Goal: Transaction & Acquisition: Purchase product/service

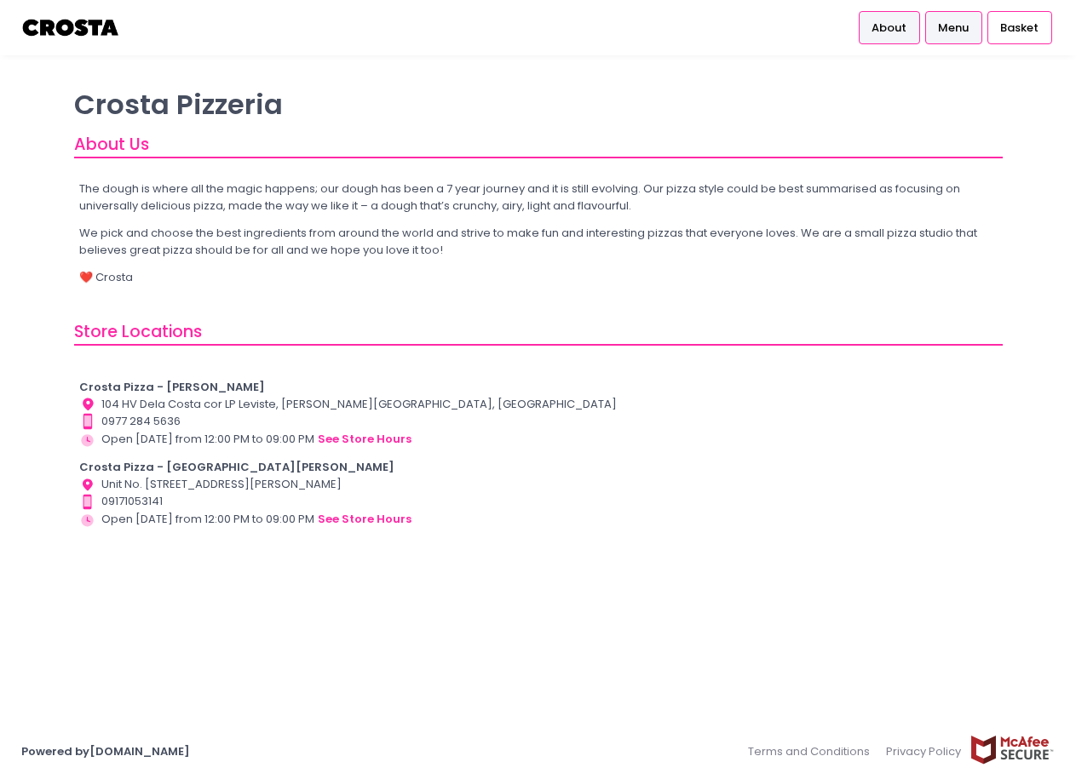
click at [949, 36] on span "Menu" at bounding box center [953, 28] width 31 height 17
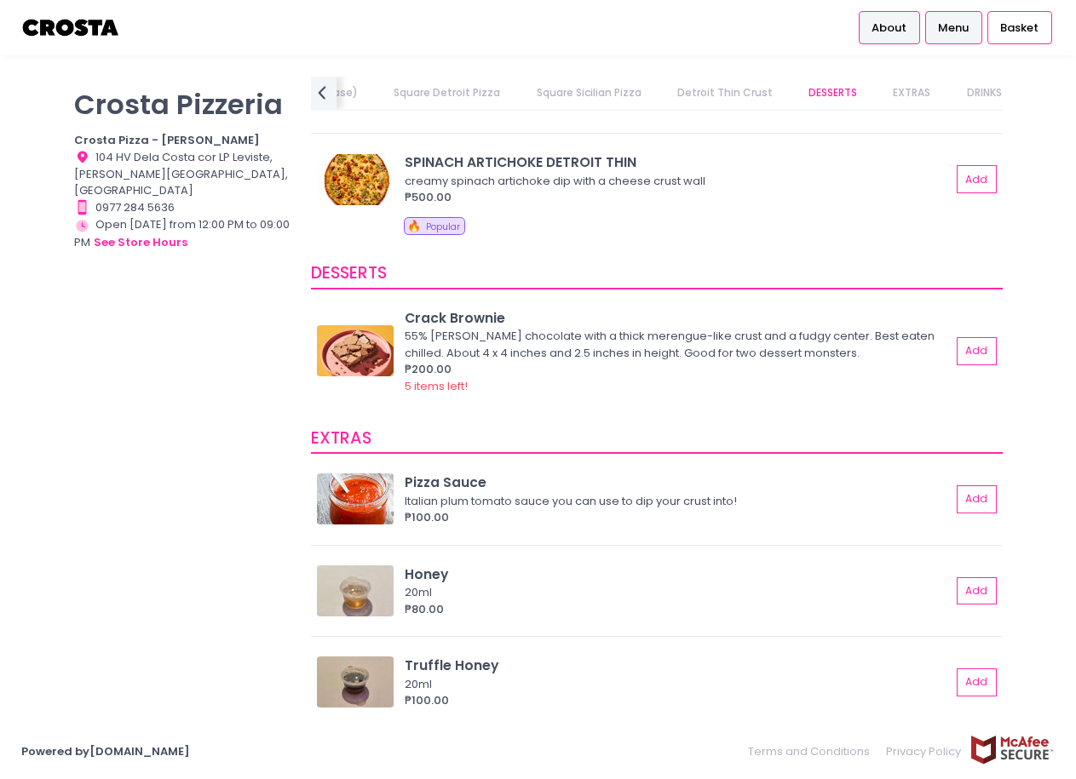
scroll to position [3078, 0]
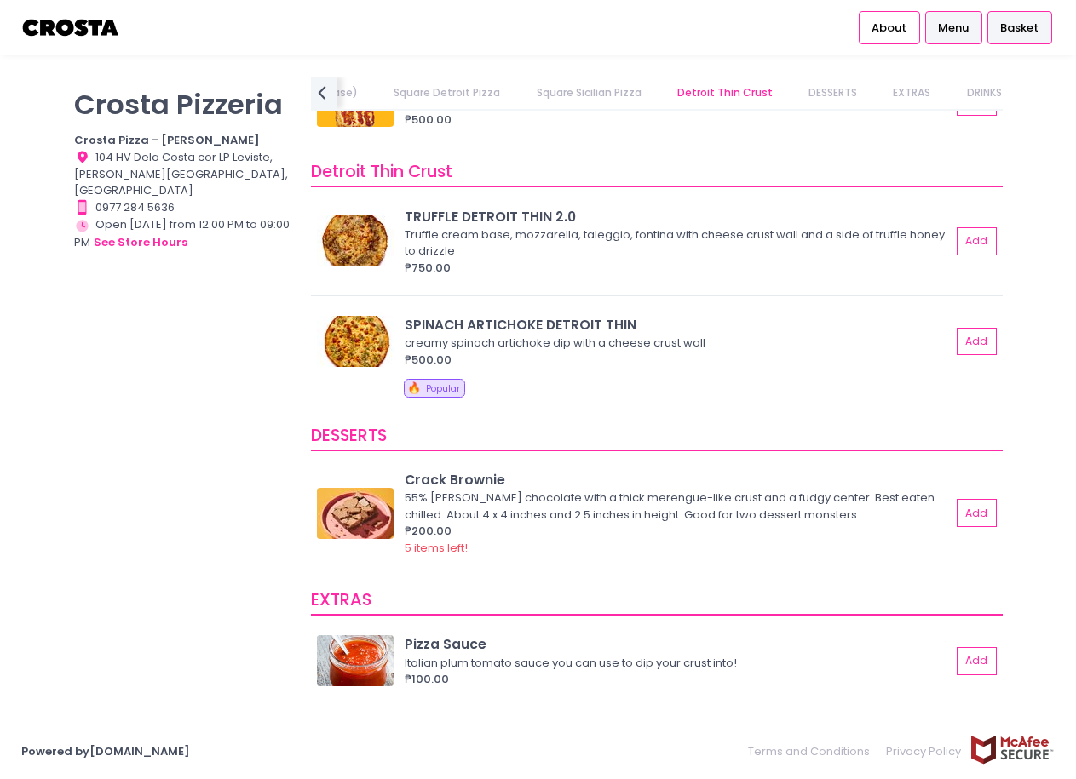
click at [997, 31] on div "Basket" at bounding box center [1019, 27] width 65 height 32
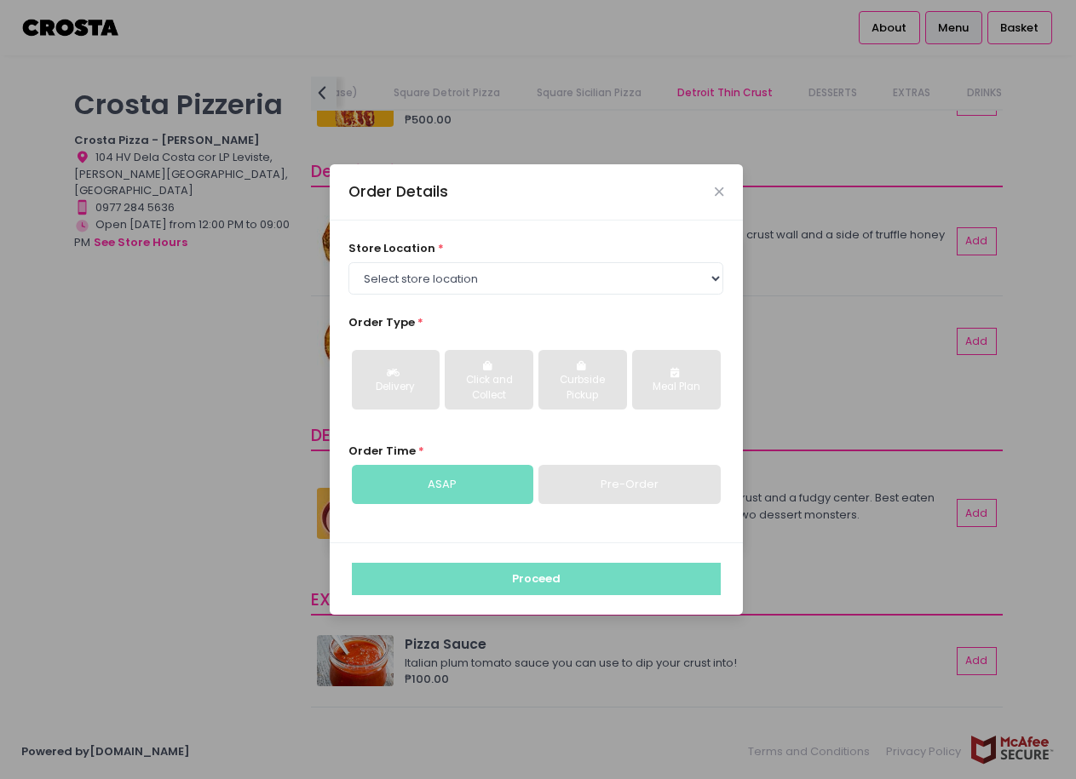
click at [730, 198] on div "Order Details" at bounding box center [536, 192] width 413 height 56
click at [727, 189] on div "Order Details" at bounding box center [536, 192] width 413 height 56
click at [720, 192] on icon "Close" at bounding box center [719, 192] width 9 height 13
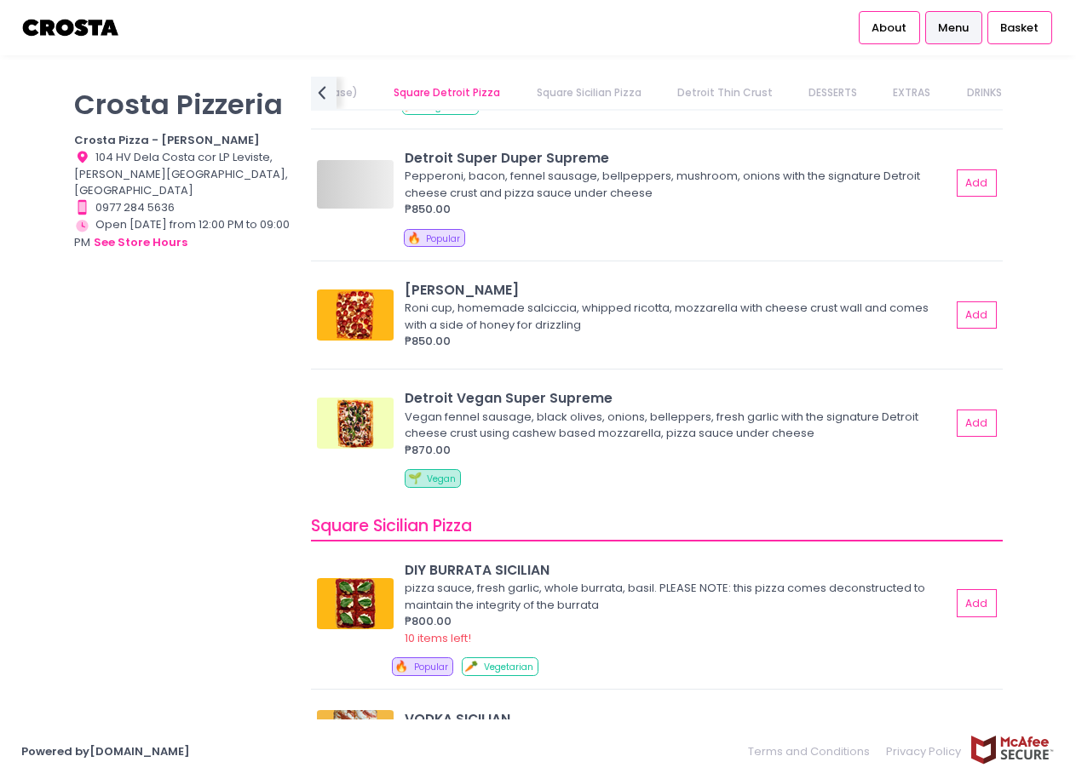
scroll to position [2056, 0]
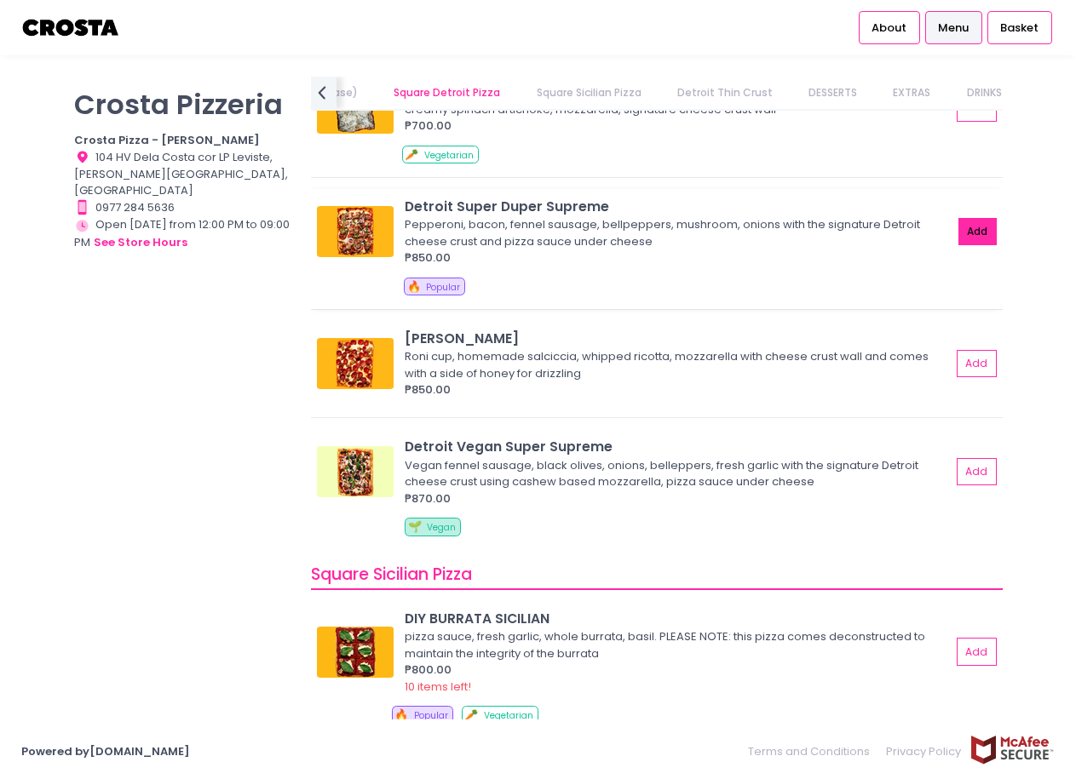
click at [958, 232] on button "Add" at bounding box center [977, 232] width 39 height 28
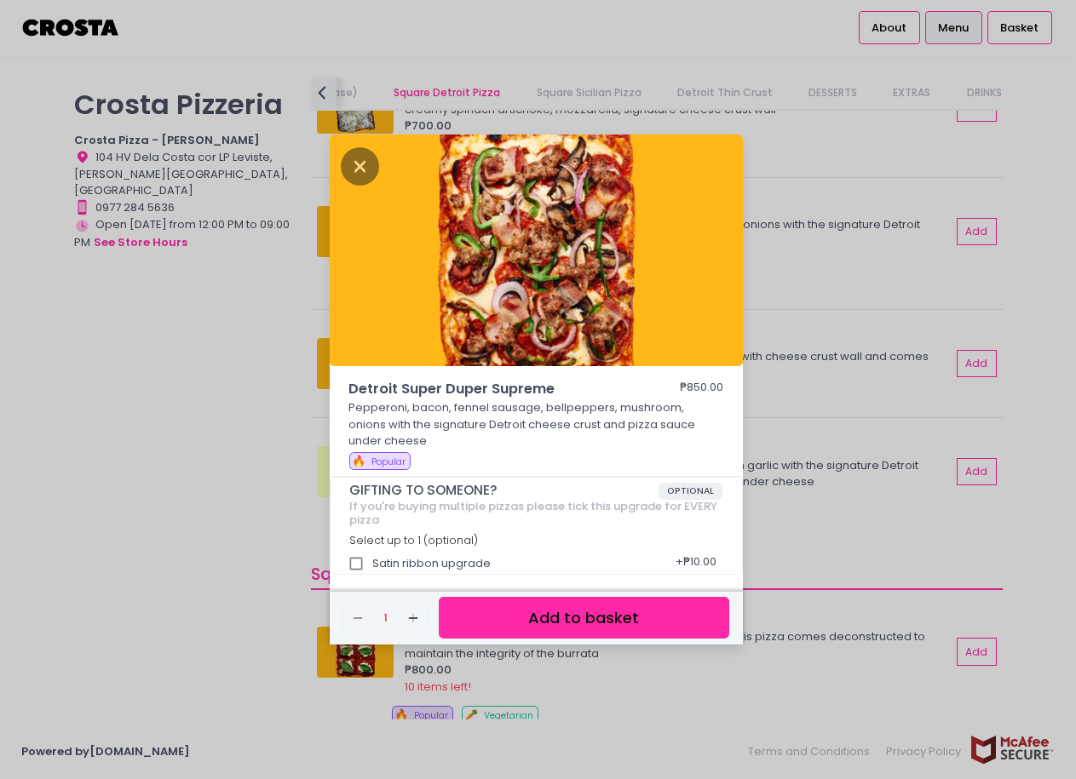
scroll to position [8, 0]
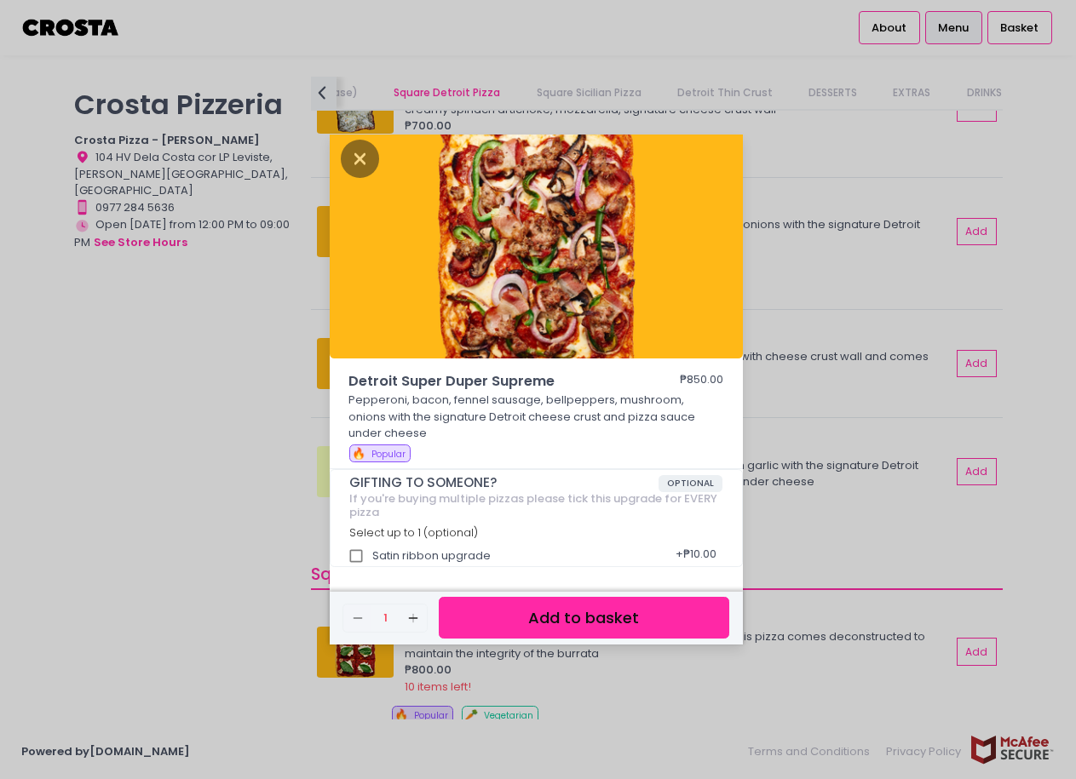
click at [521, 618] on button "Add to basket" at bounding box center [584, 618] width 290 height 42
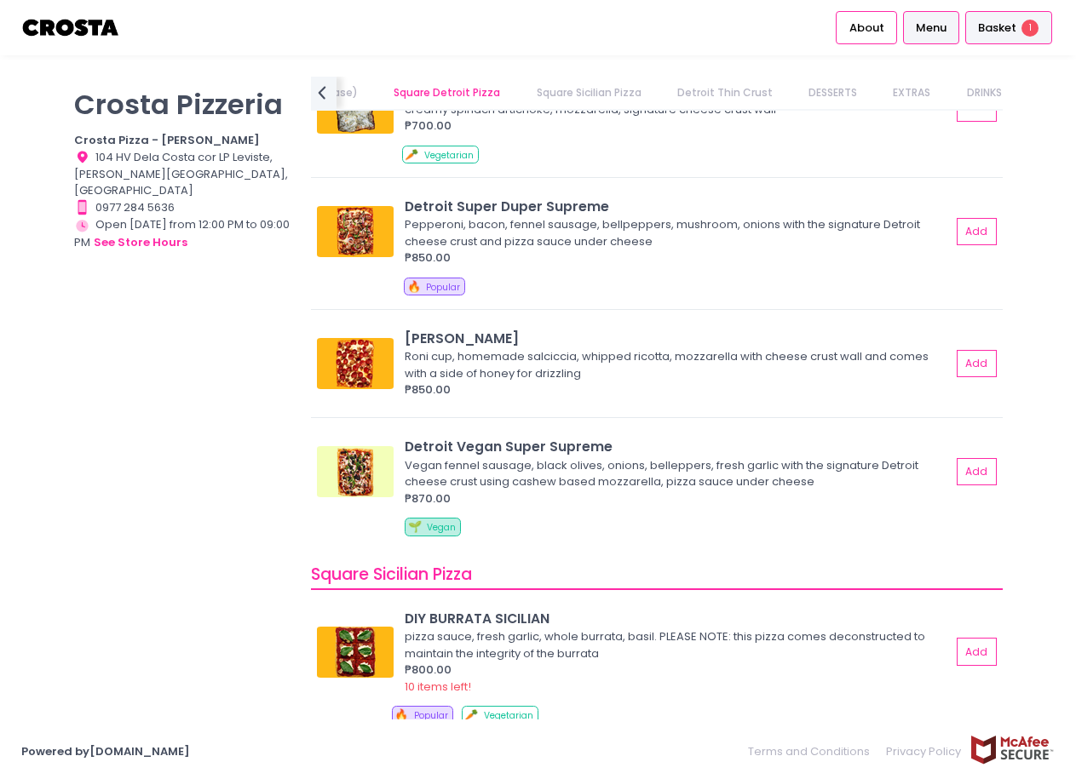
click at [1014, 32] on span "Basket" at bounding box center [997, 28] width 38 height 17
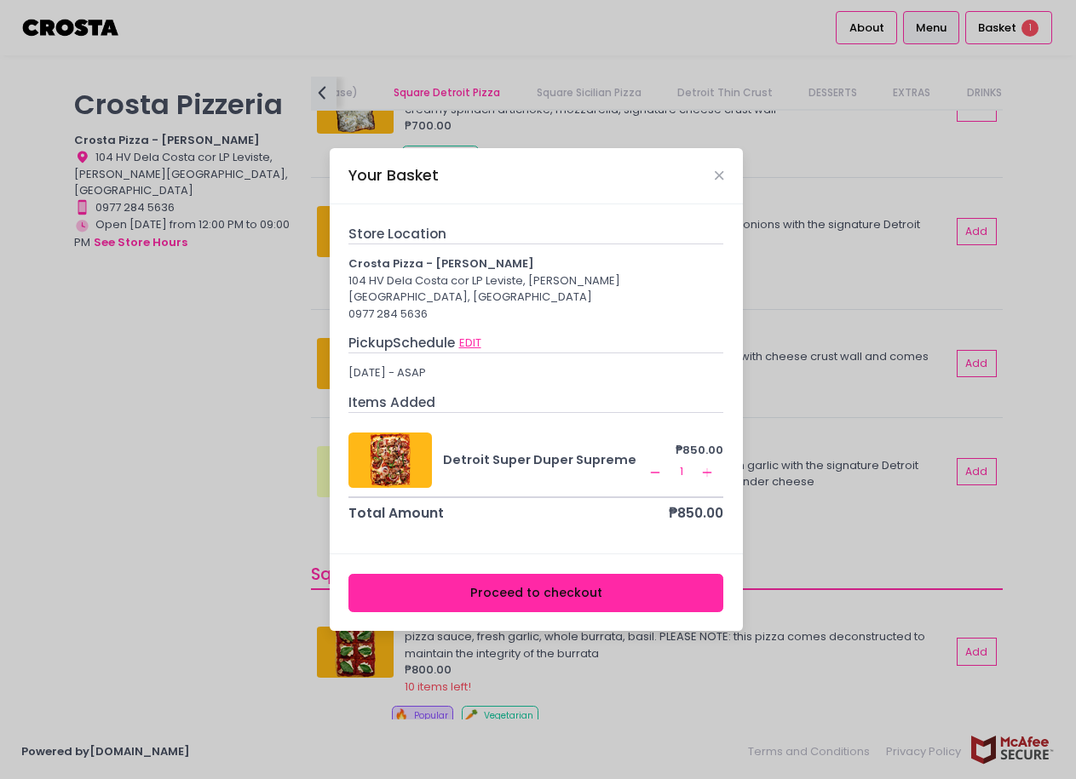
drag, startPoint x: 465, startPoint y: 337, endPoint x: 635, endPoint y: 310, distance: 172.5
click at [635, 310] on div "Store Location Crosta Pizza - Salcedo 104 HV Dela Costa cor LP Leviste, Salcedo…" at bounding box center [535, 374] width 375 height 300
click at [391, 335] on span "Pickup Schedule" at bounding box center [401, 343] width 106 height 18
click at [424, 271] on b "Crosta Pizza - Salcedo" at bounding box center [441, 264] width 186 height 16
click at [728, 179] on div "Your Basket" at bounding box center [536, 176] width 413 height 56
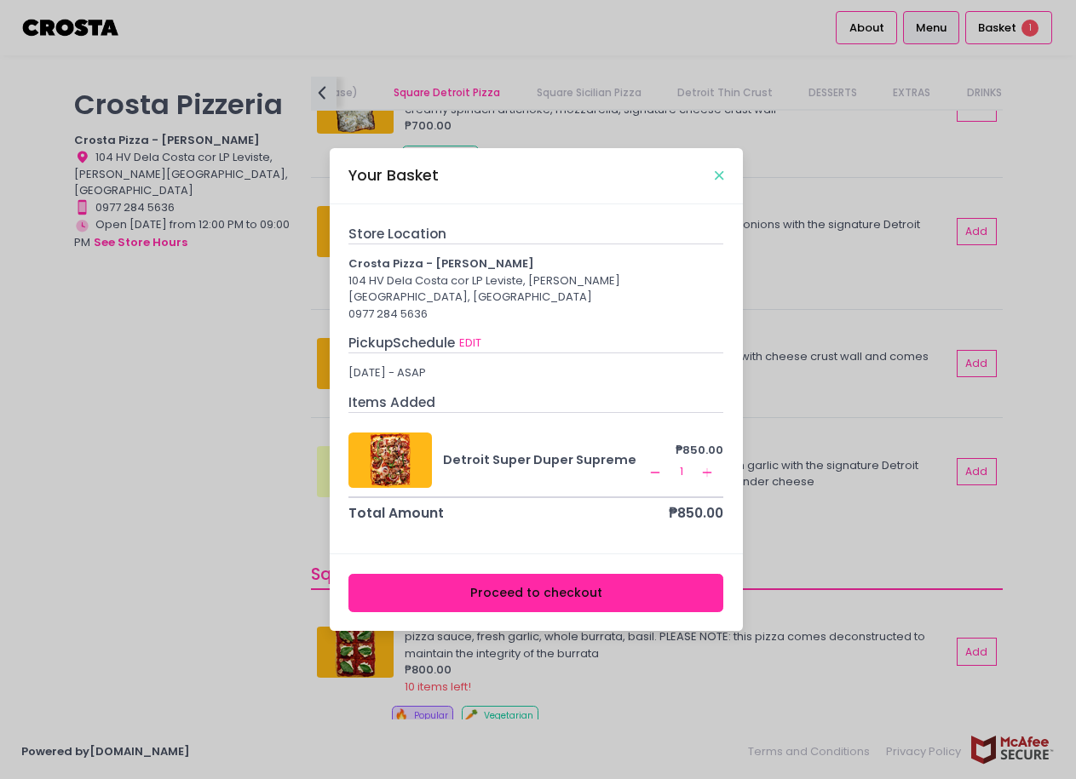
click at [722, 181] on icon "Close" at bounding box center [719, 175] width 9 height 13
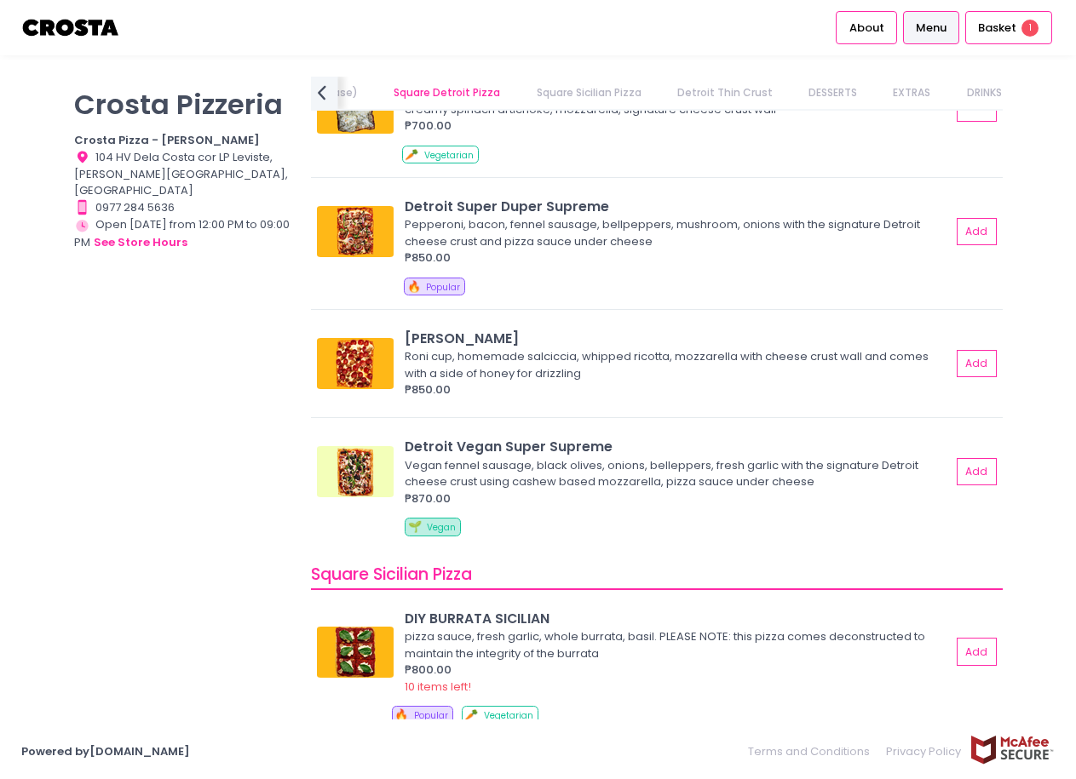
click at [325, 93] on icon "prev Created with Sketch." at bounding box center [322, 92] width 25 height 25
click at [924, 24] on span "Menu" at bounding box center [931, 28] width 31 height 17
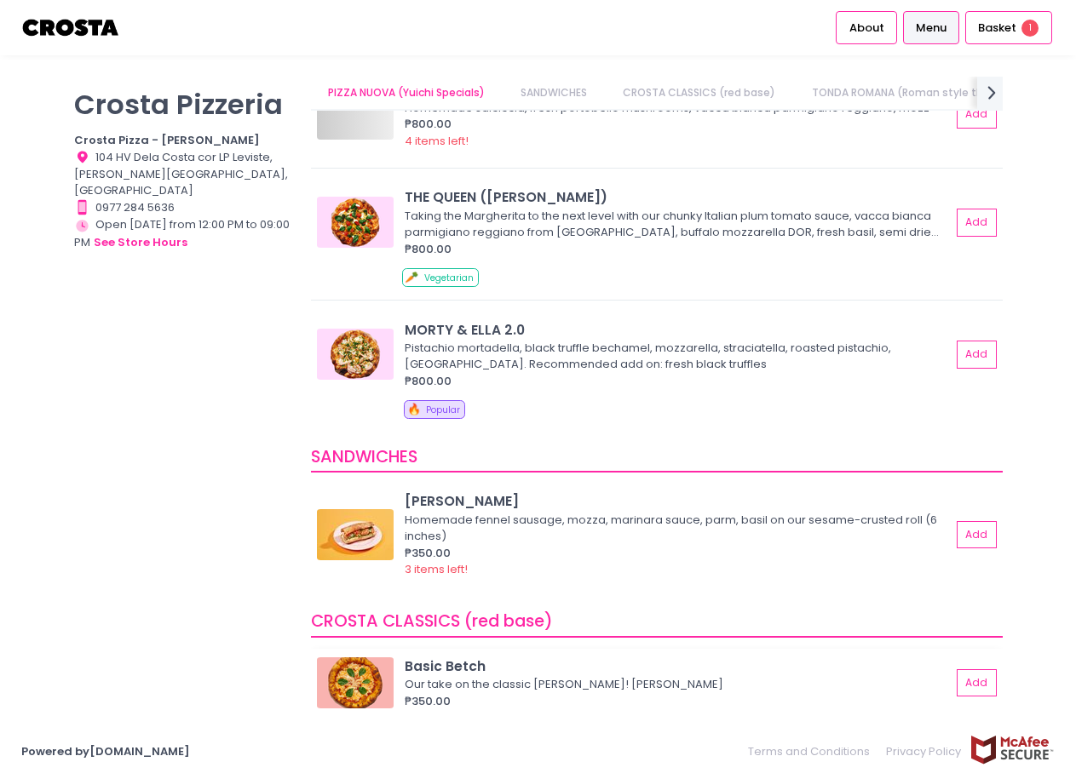
scroll to position [0, 0]
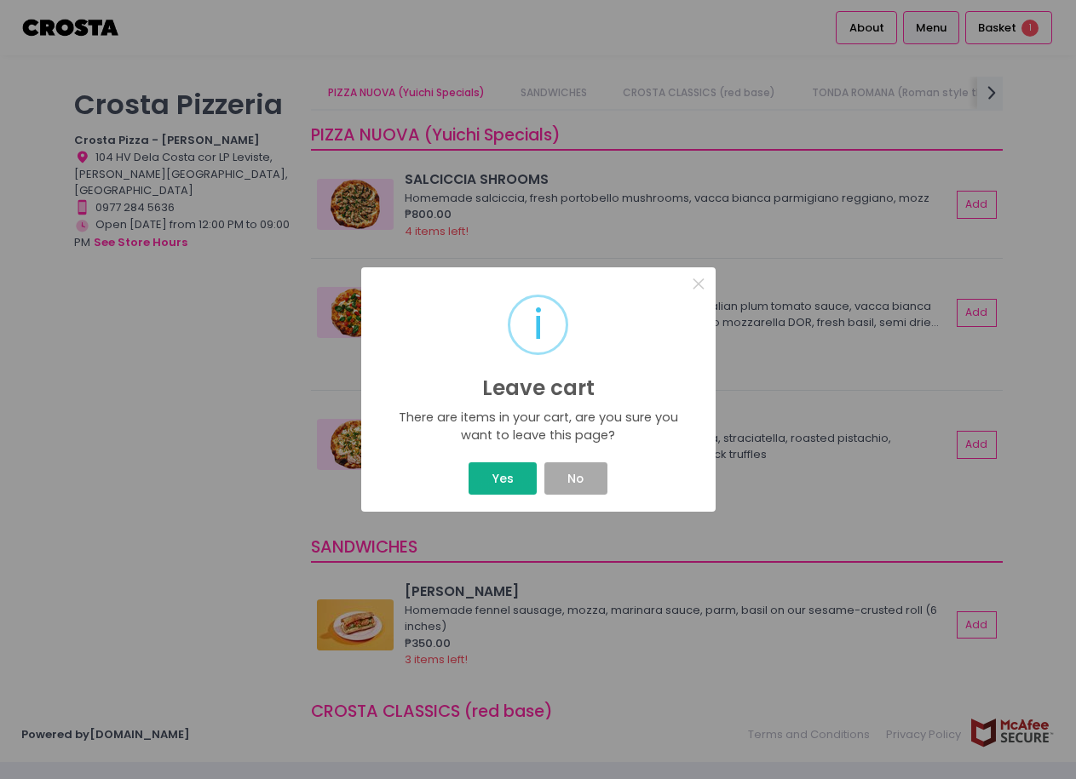
click at [518, 476] on button "Yes" at bounding box center [502, 479] width 68 height 32
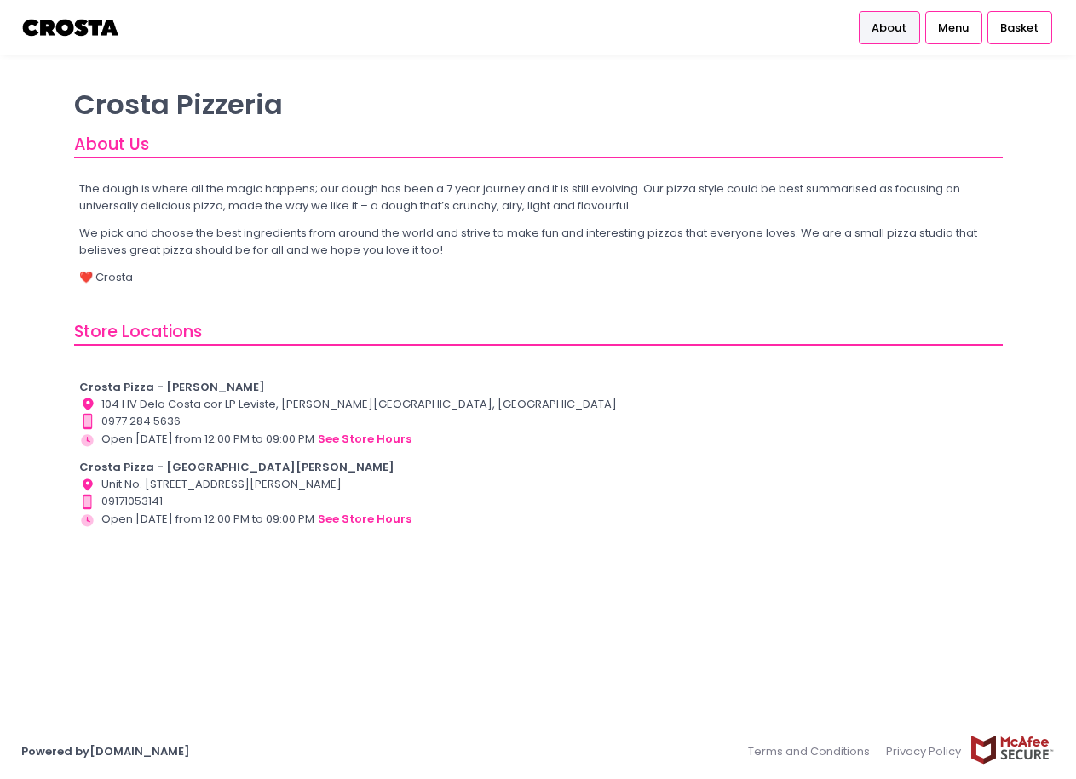
click at [368, 523] on button "see store hours" at bounding box center [364, 519] width 95 height 19
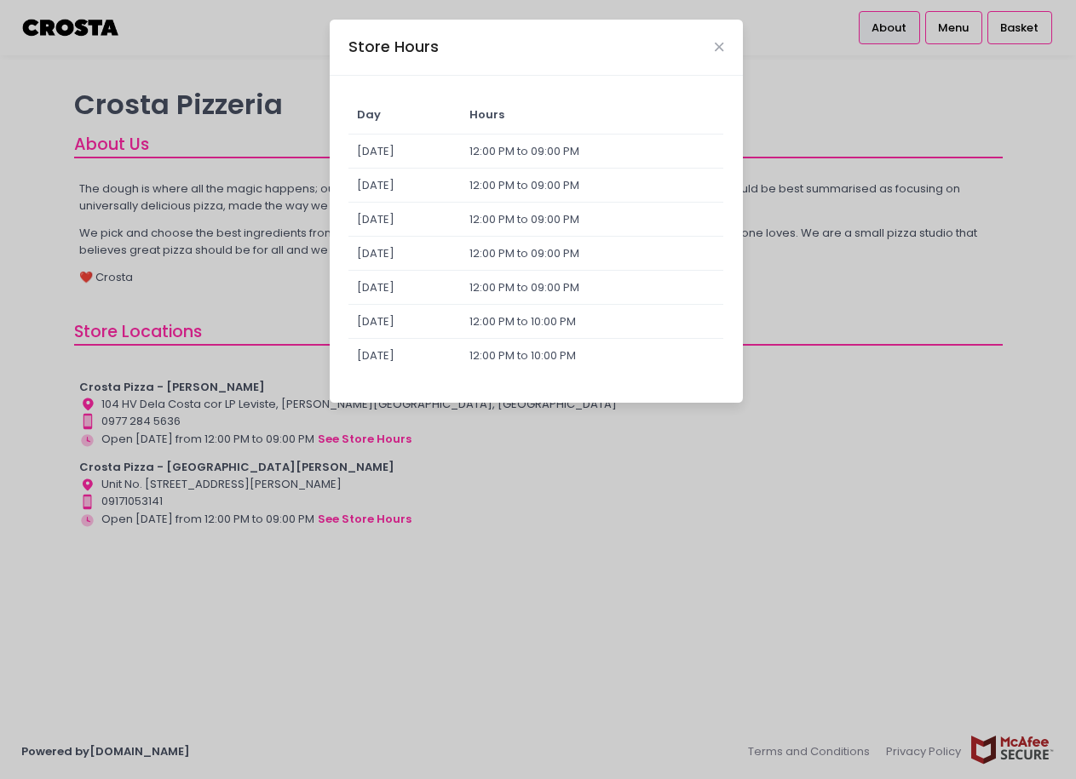
click at [813, 571] on div "Store Hours Day Hours Sunday 12:00 PM to 09:00 PM Monday 12:00 PM to 09:00 PM T…" at bounding box center [538, 389] width 1076 height 779
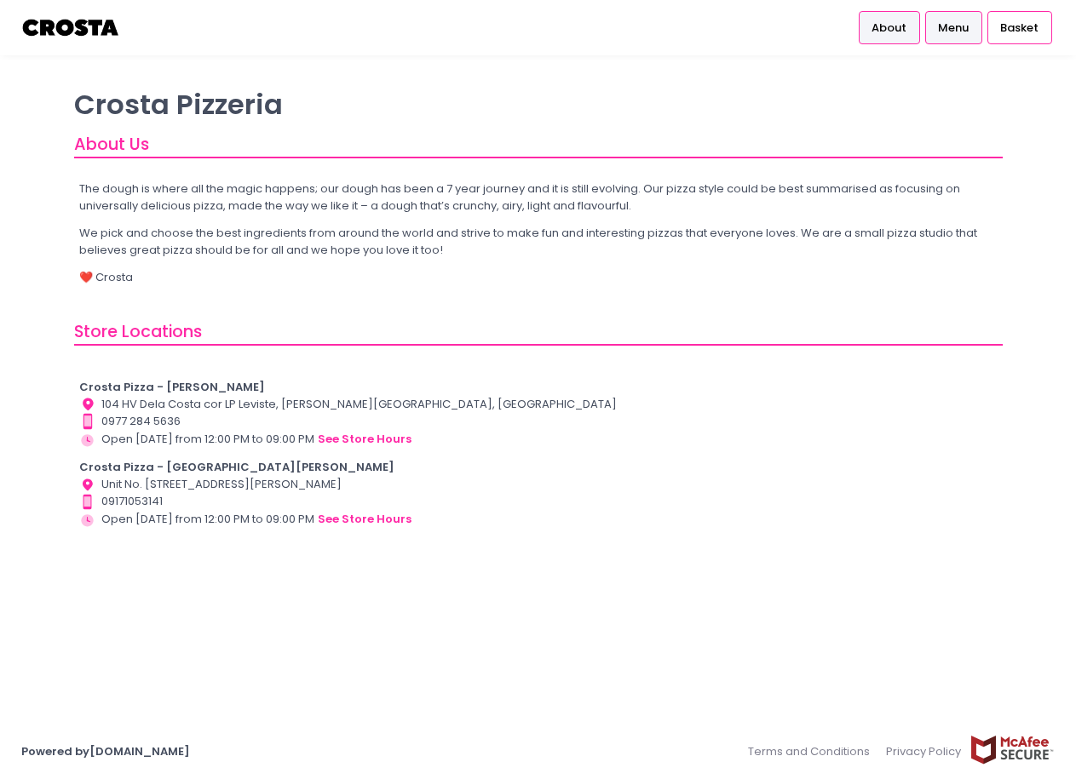
click at [951, 34] on span "Menu" at bounding box center [953, 28] width 31 height 17
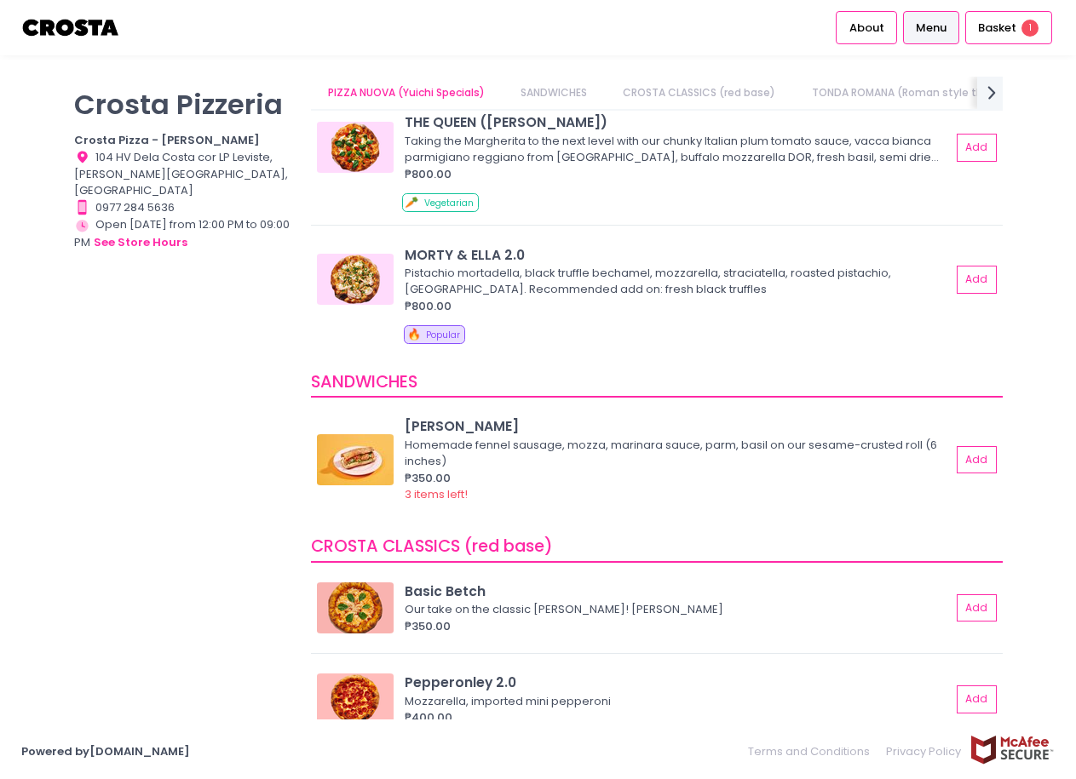
scroll to position [341, 0]
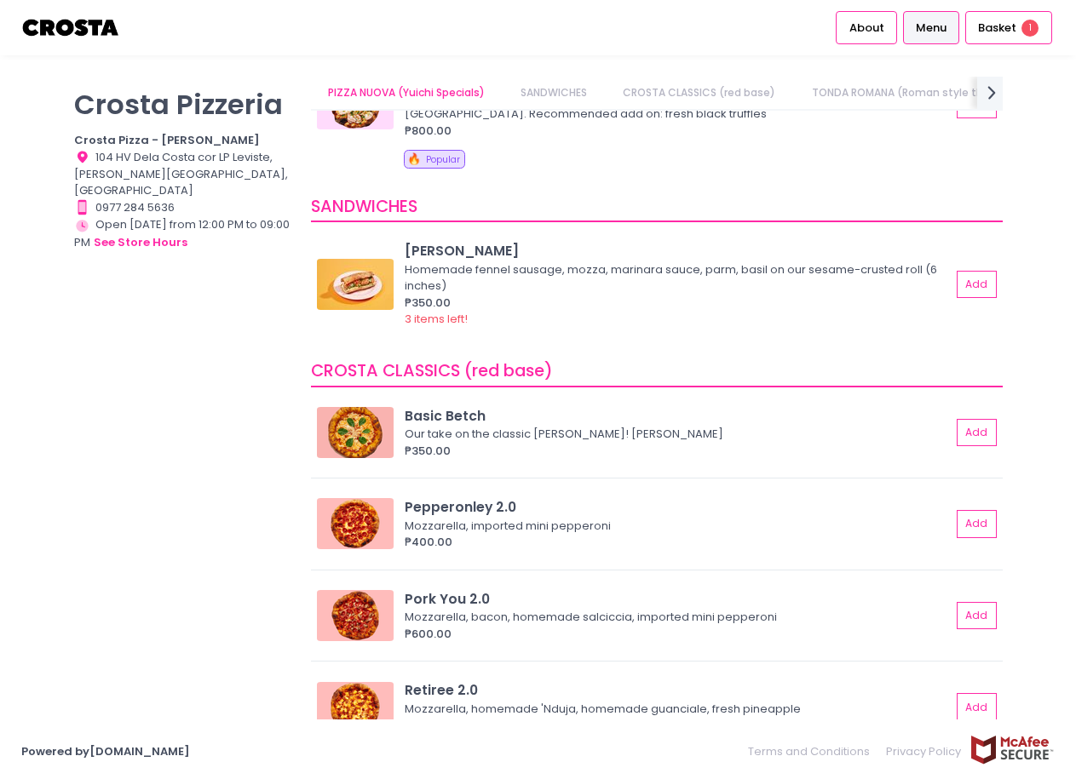
click at [443, 364] on span "[PERSON_NAME] CLASSICS (red base)" at bounding box center [432, 370] width 242 height 23
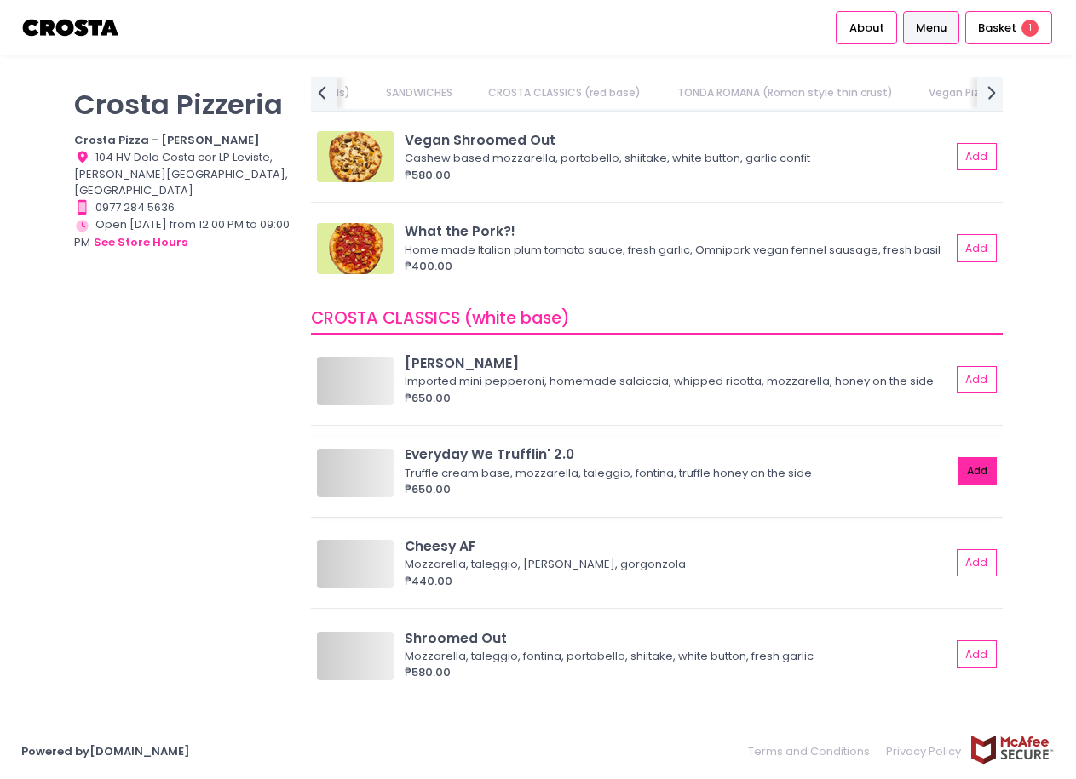
scroll to position [0, 515]
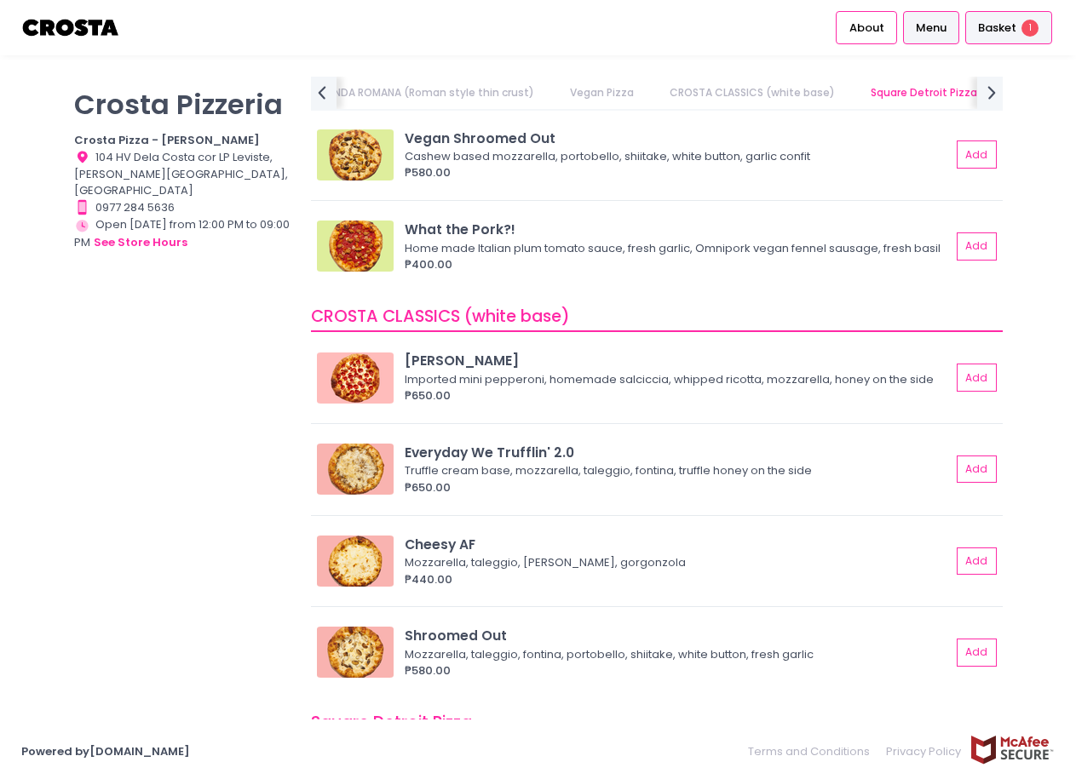
click at [1014, 26] on span "Basket" at bounding box center [997, 28] width 38 height 17
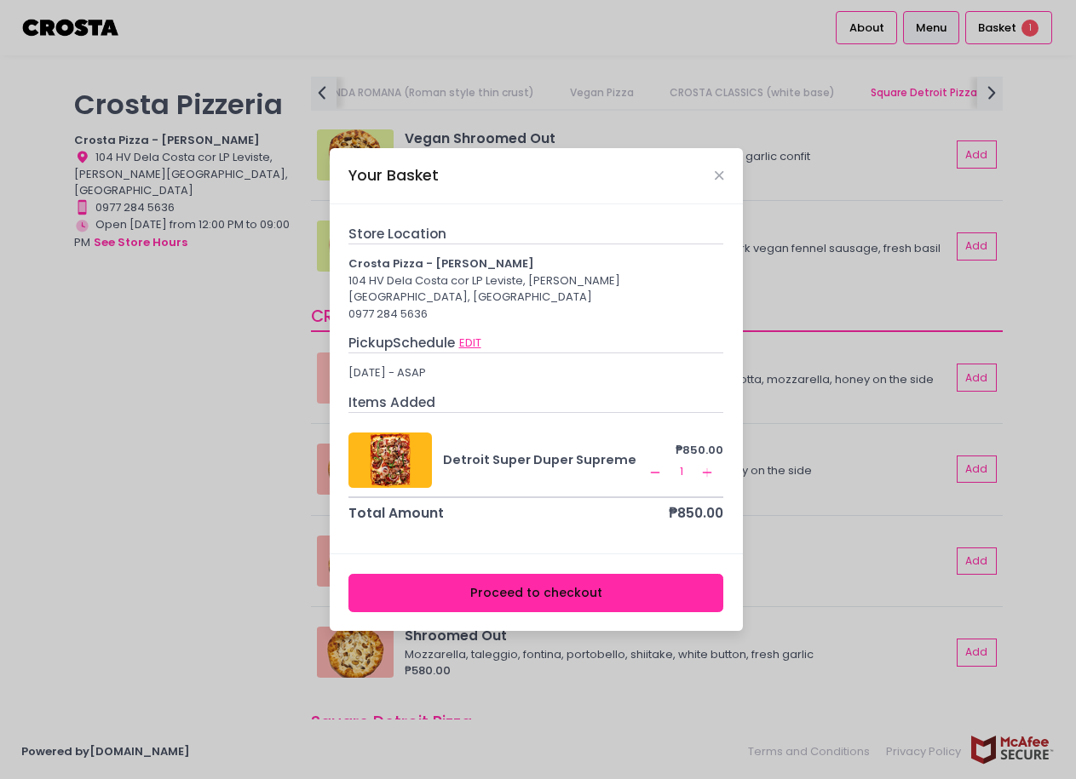
click at [478, 334] on button "EDIT" at bounding box center [470, 343] width 24 height 19
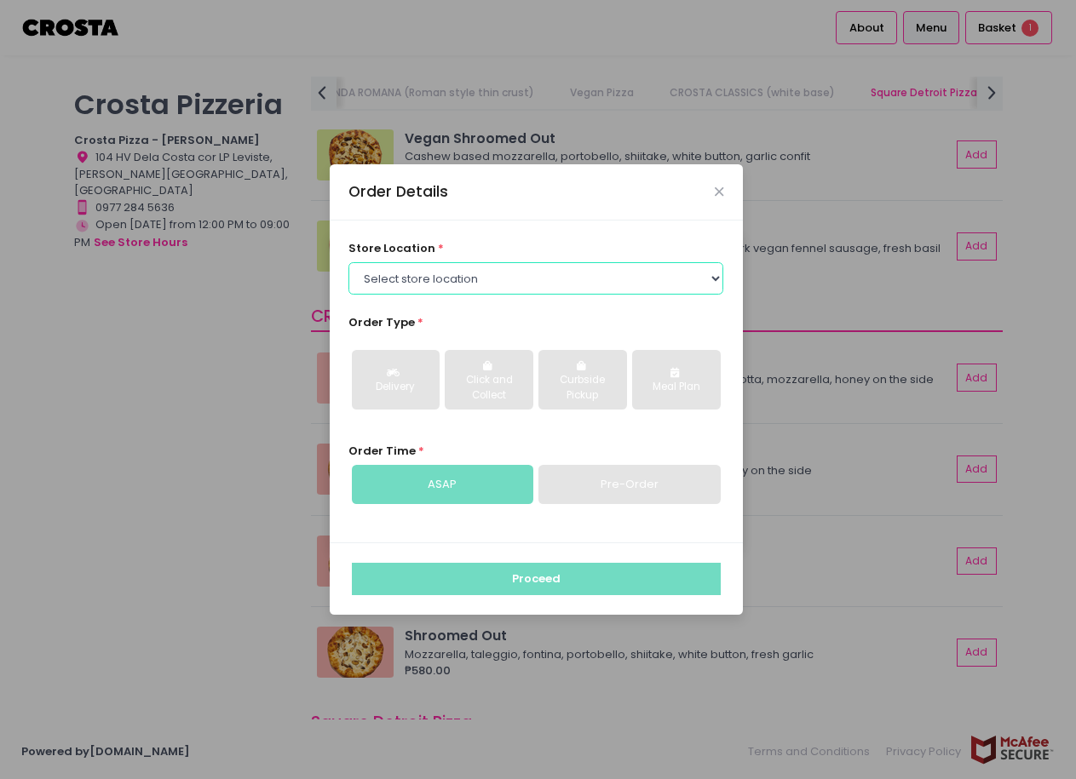
click at [546, 290] on select "Select store location Crosta Pizza - Salcedo Crosta Pizza - San Juan" at bounding box center [535, 278] width 375 height 32
select select "65090bae48156caed44a5eb4"
click at [348, 262] on select "Select store location Crosta Pizza - Salcedo Crosta Pizza - San Juan" at bounding box center [535, 278] width 375 height 32
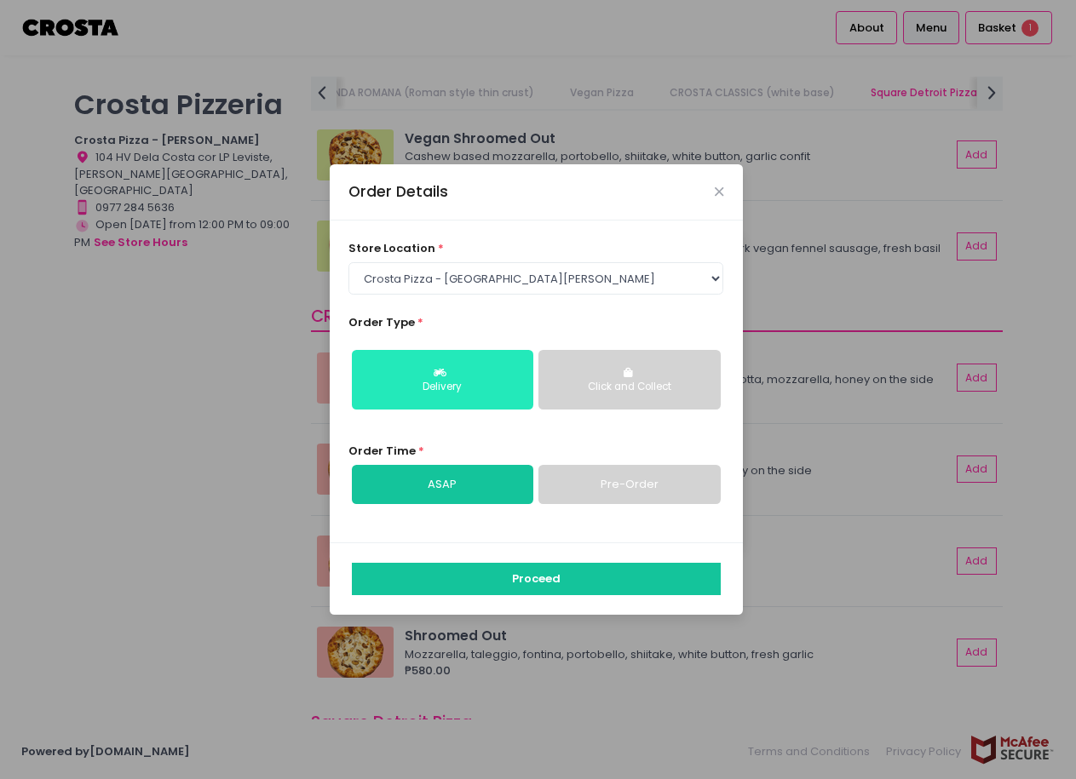
click at [421, 399] on button "Delivery" at bounding box center [442, 380] width 181 height 60
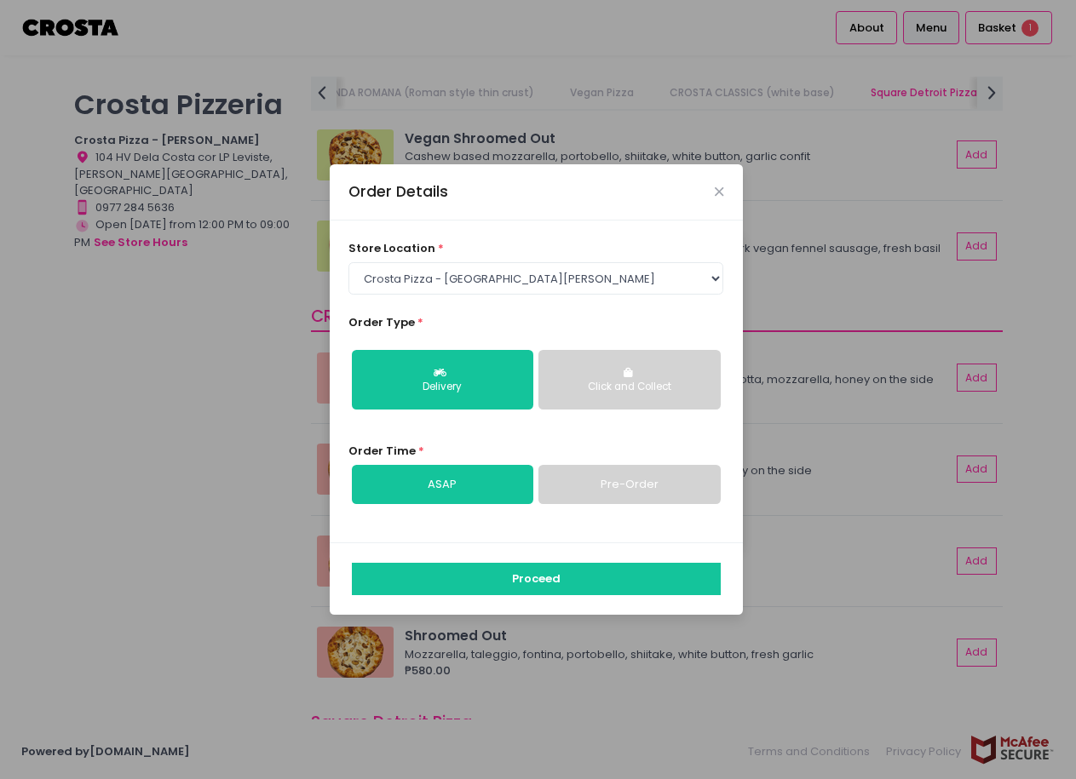
click at [482, 496] on link "ASAP" at bounding box center [442, 484] width 181 height 39
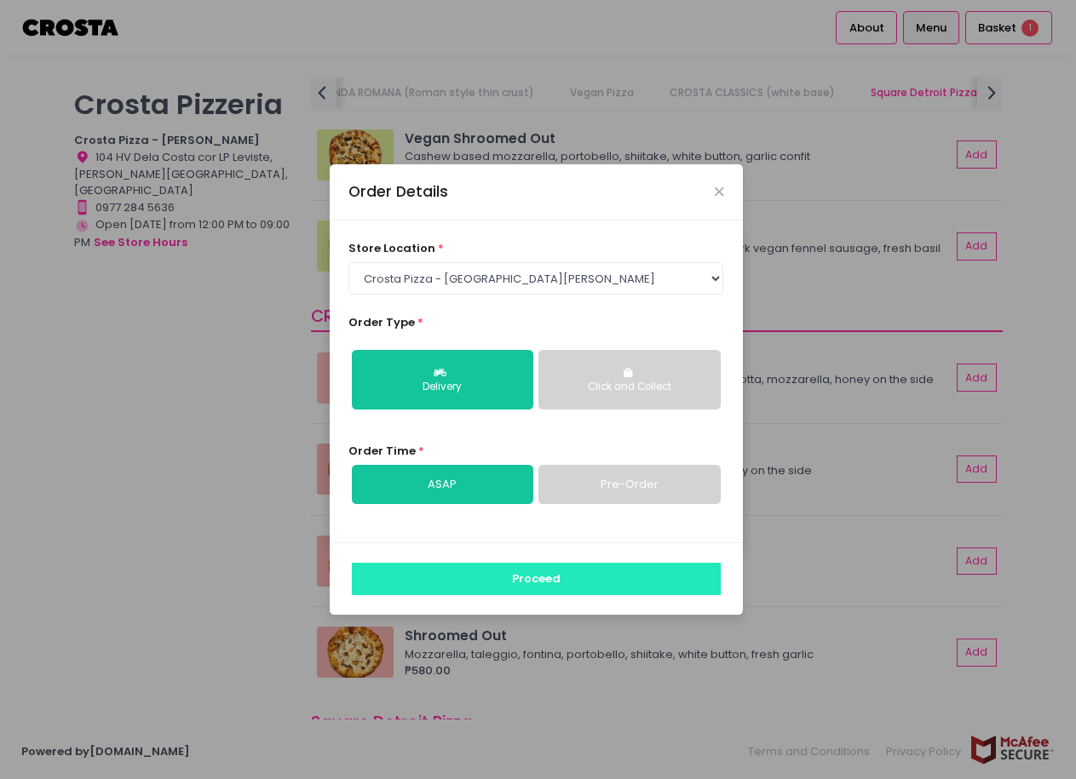
click at [476, 582] on button "Proceed" at bounding box center [536, 579] width 369 height 32
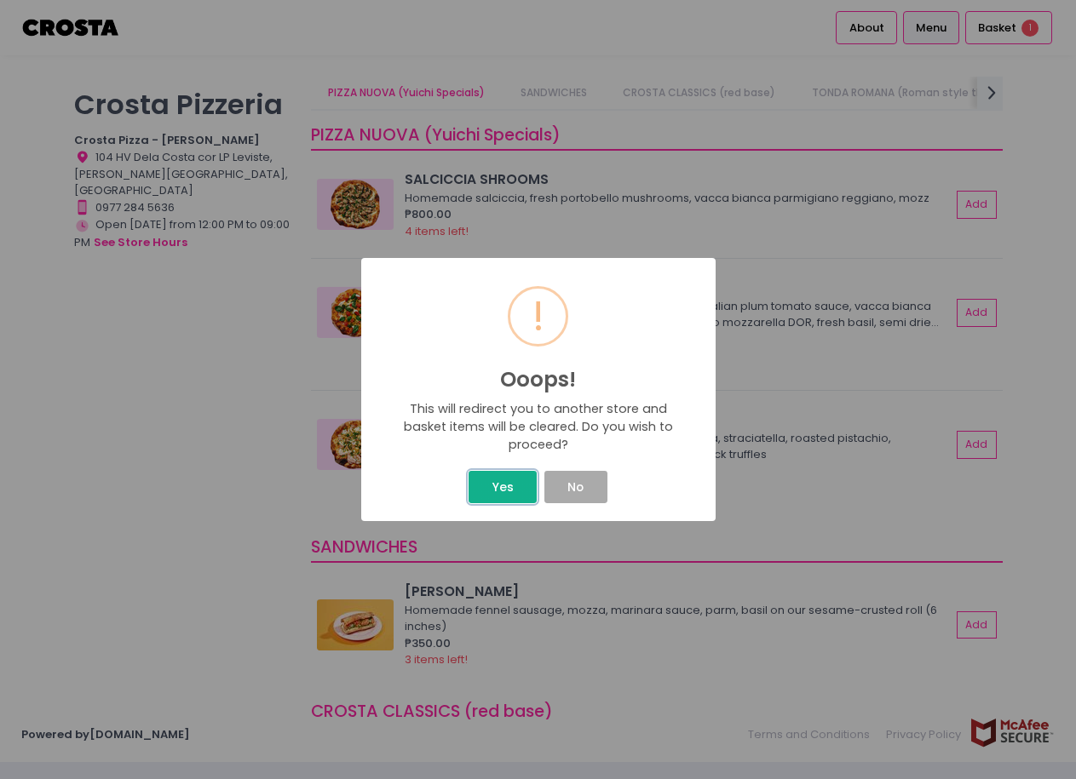
click at [508, 494] on button "Yes" at bounding box center [502, 487] width 68 height 32
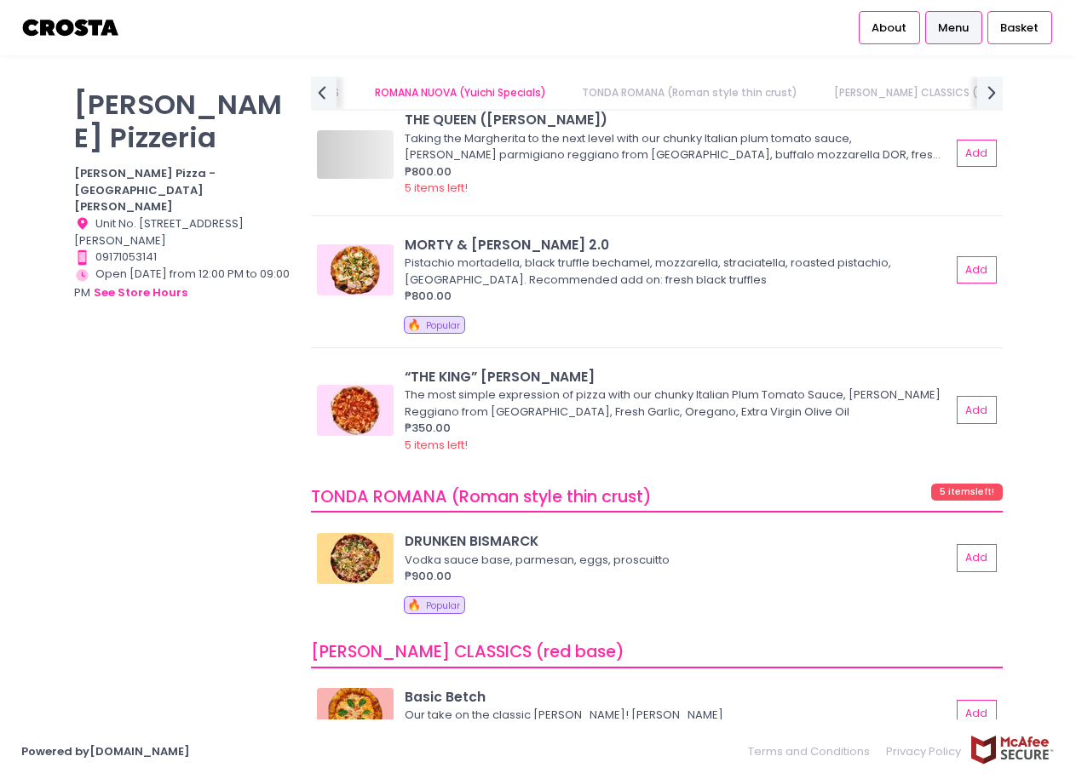
scroll to position [681, 0]
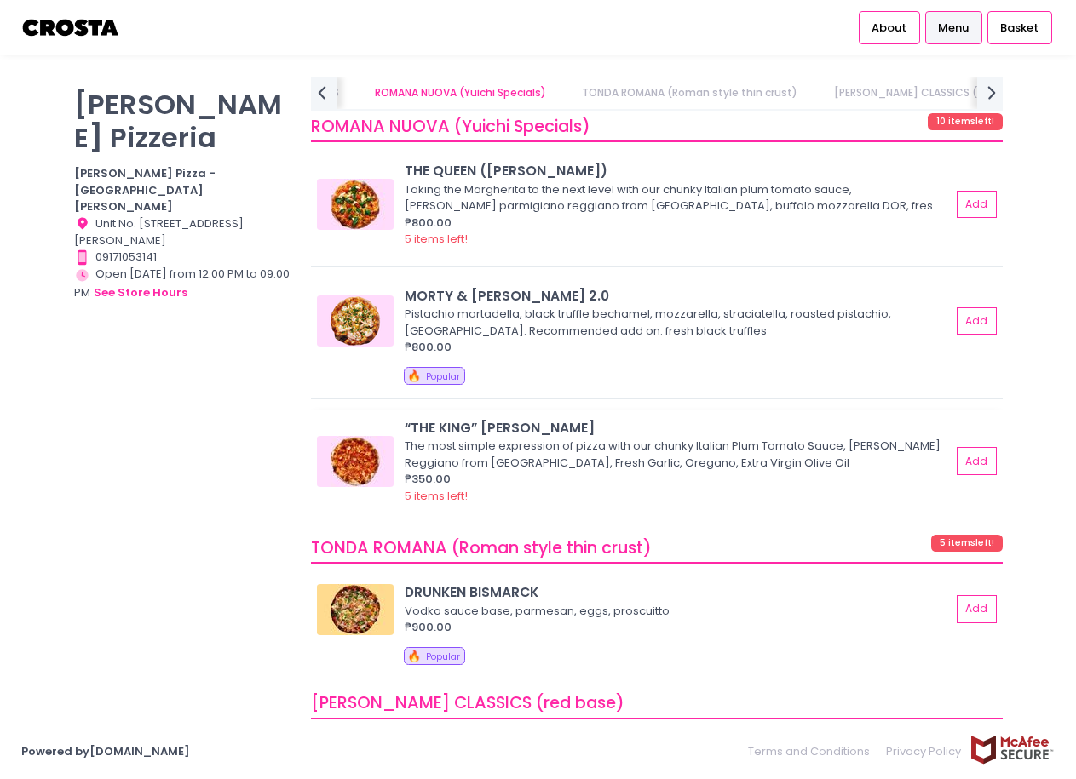
click at [421, 492] on span "5 items left!" at bounding box center [436, 496] width 63 height 16
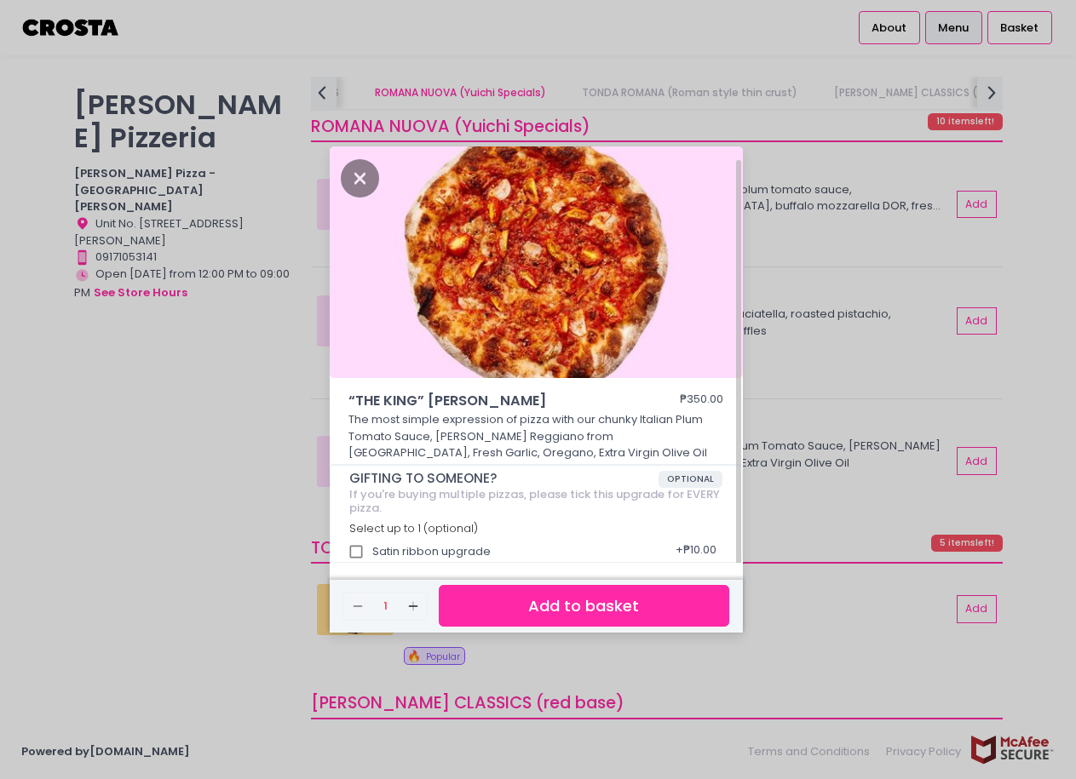
scroll to position [8, 0]
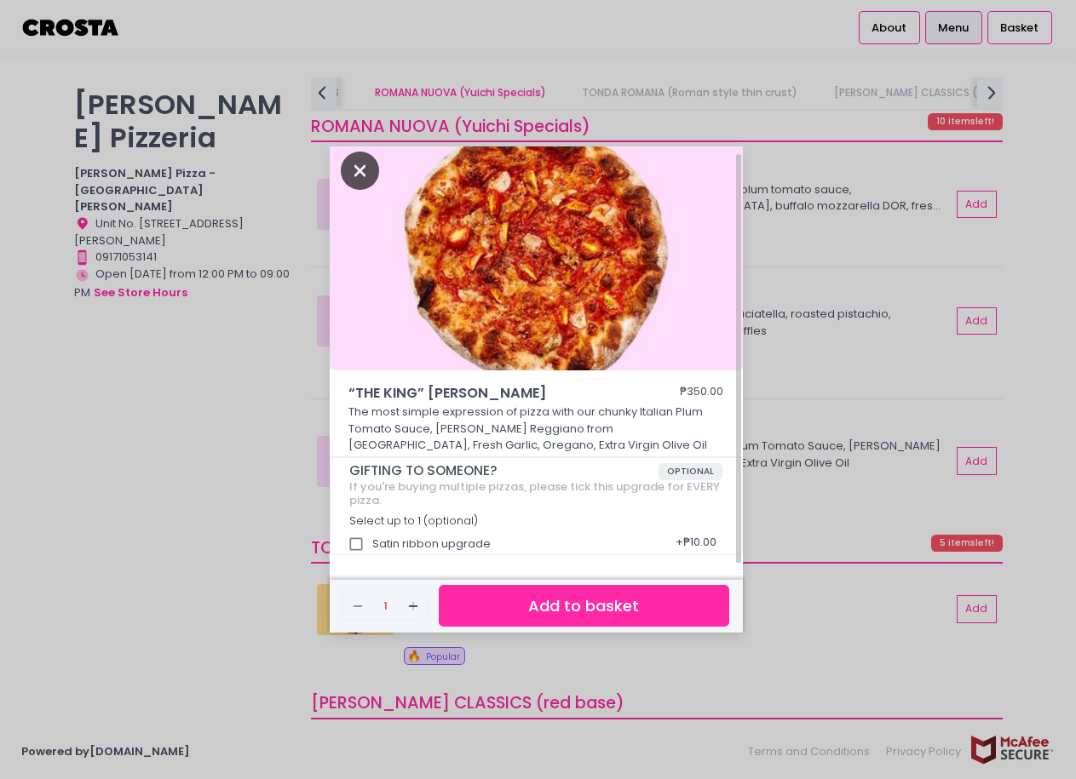
click at [353, 158] on icon "Close" at bounding box center [360, 171] width 39 height 38
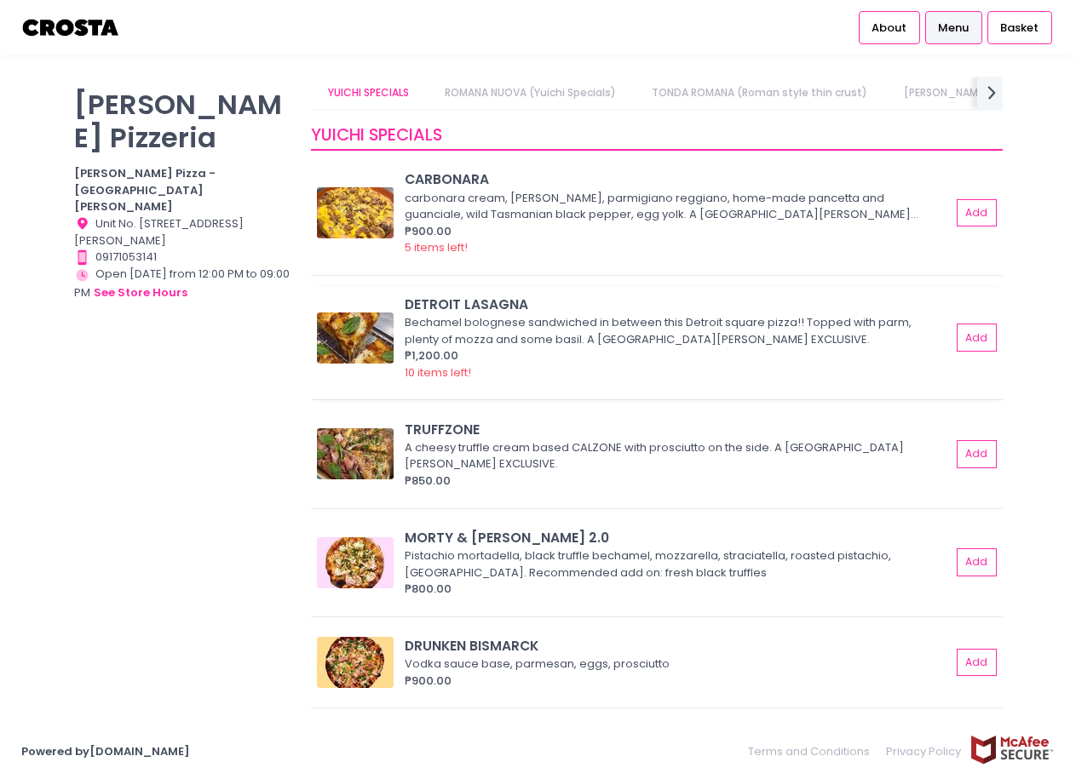
click at [328, 306] on div "DETROIT LASAGNA Bechamel bolognese sandwiched in between this Detroit square pi…" at bounding box center [657, 338] width 680 height 86
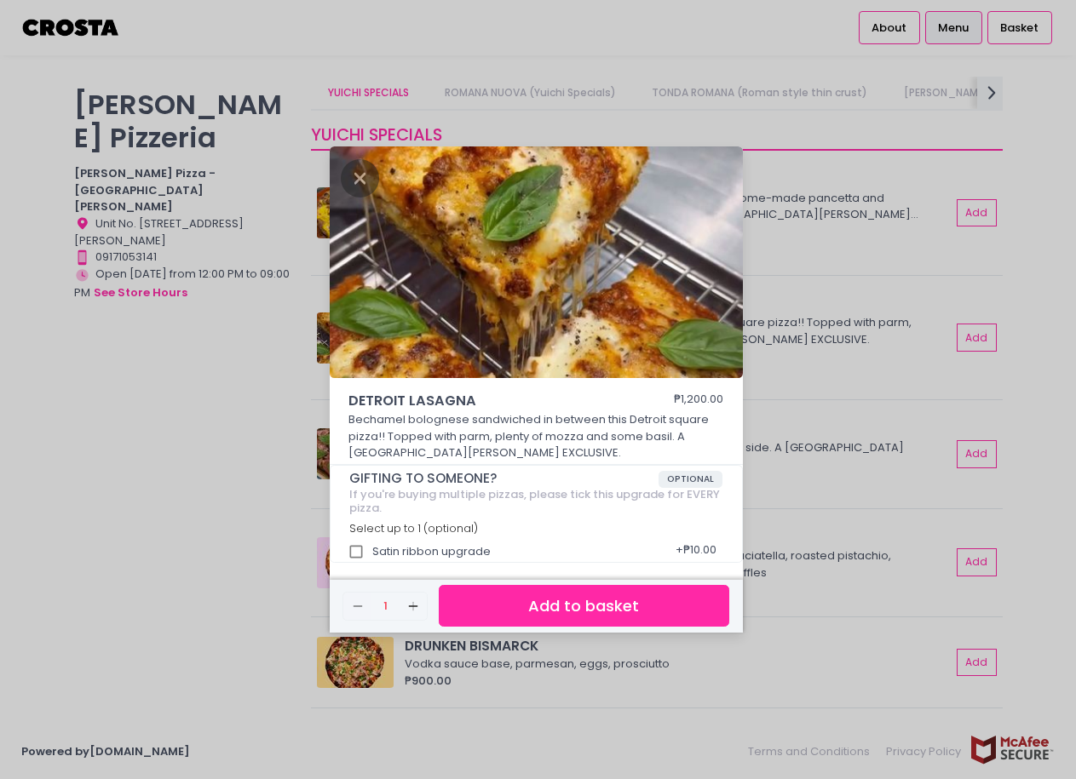
click at [813, 256] on div "DETROIT LASAGNA ₱1,200.00 Bechamel bolognese sandwiched in between this Detroit…" at bounding box center [538, 389] width 1076 height 779
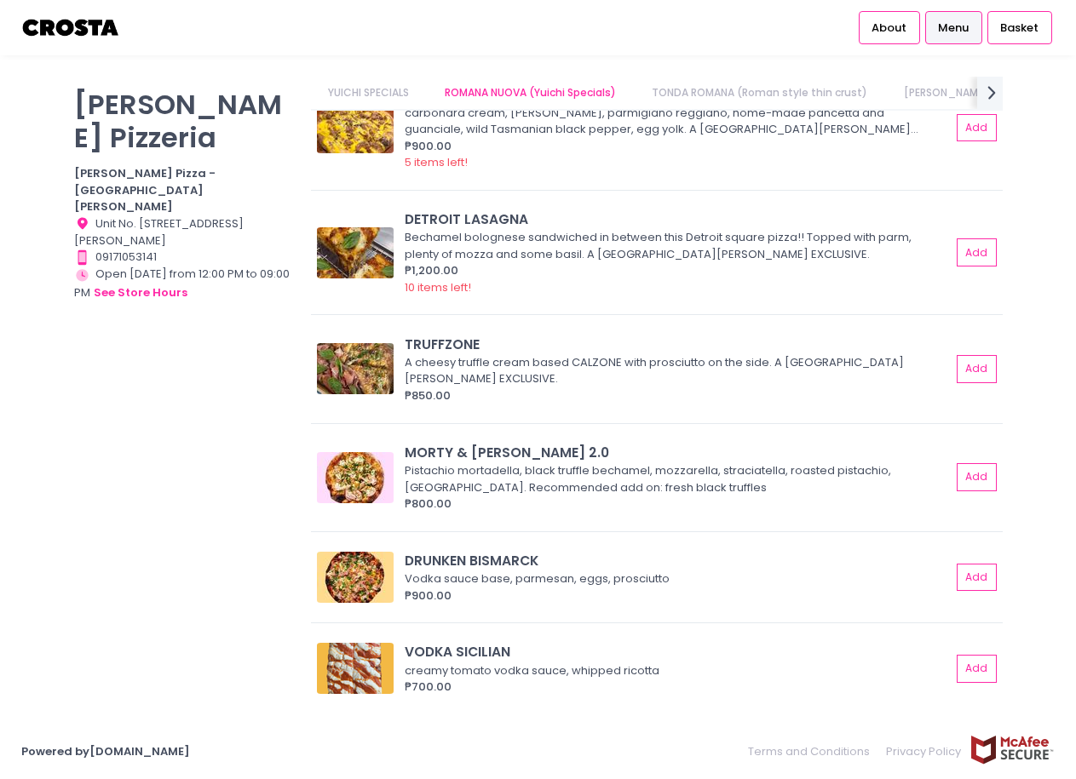
click at [719, 99] on link "TONDA ROMANA (Roman style thin crust)" at bounding box center [759, 93] width 249 height 32
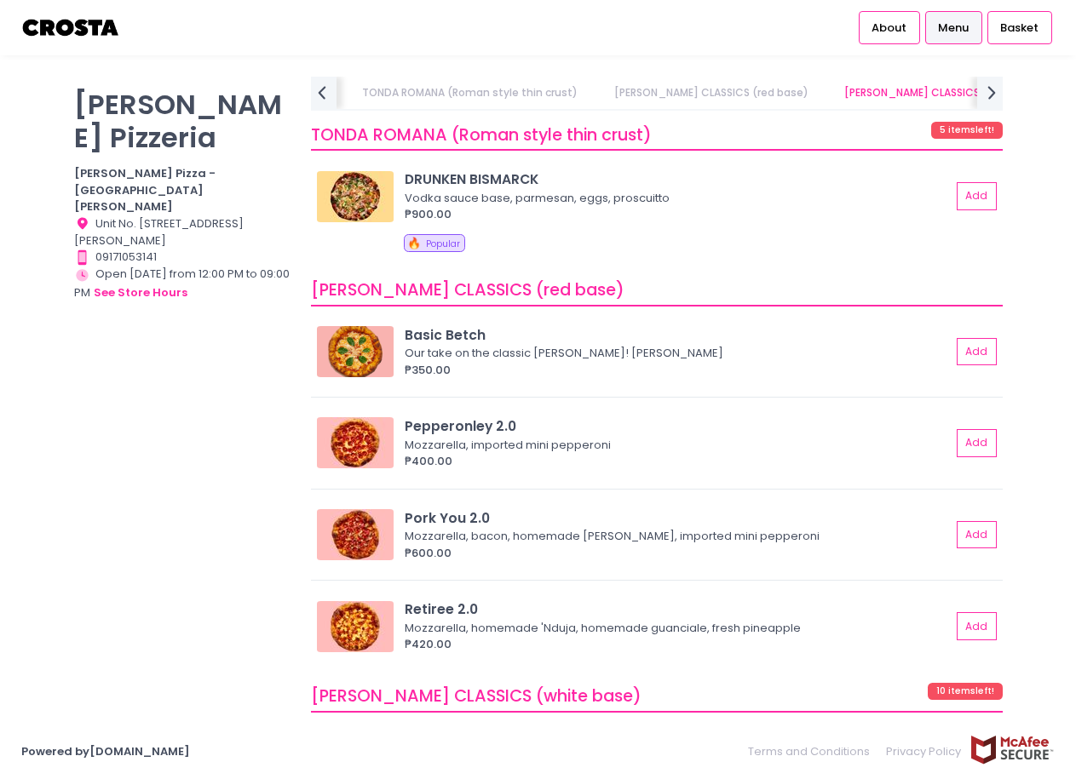
click at [882, 84] on link "[PERSON_NAME] CLASSICS (white base)" at bounding box center [947, 93] width 240 height 32
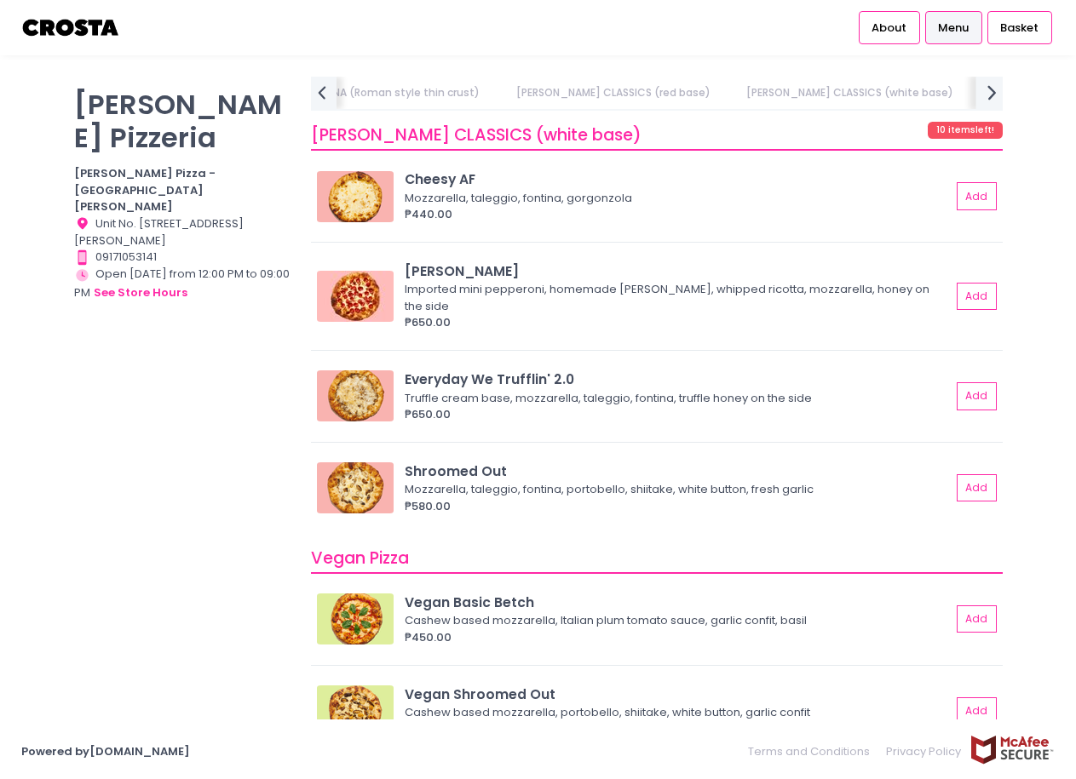
click at [993, 89] on icon "next Created with Sketch." at bounding box center [991, 92] width 25 height 25
click at [749, 98] on link "Square Sicilian Pizza" at bounding box center [796, 93] width 138 height 32
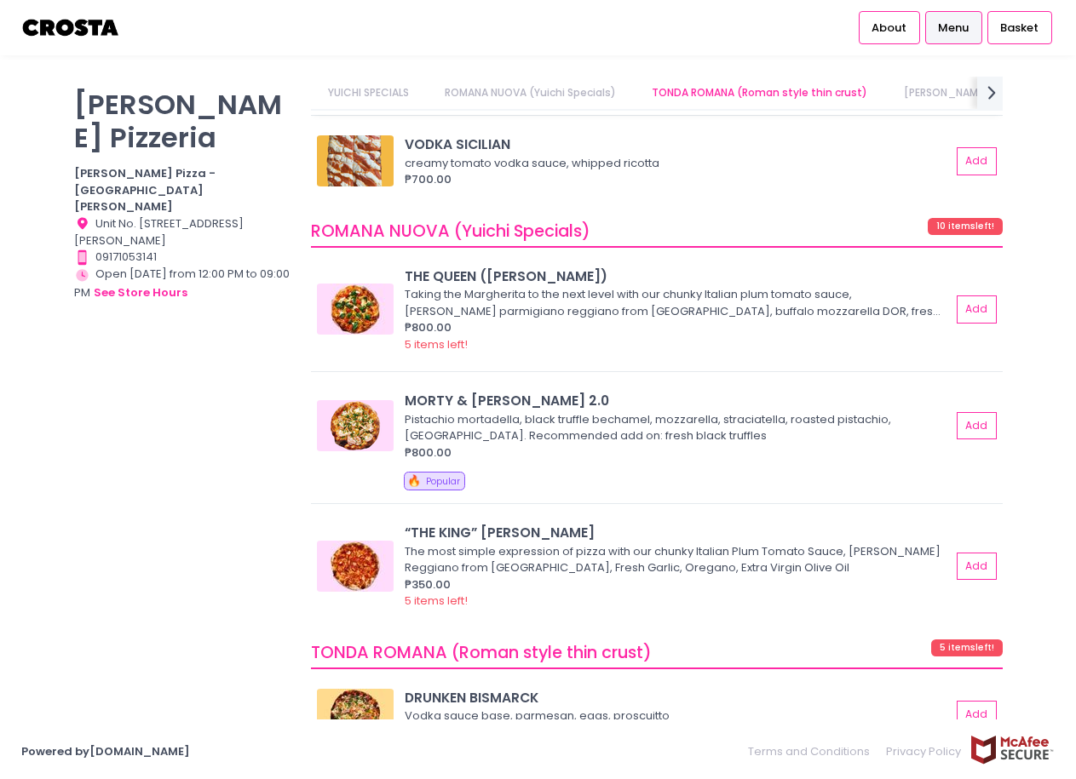
scroll to position [596, 0]
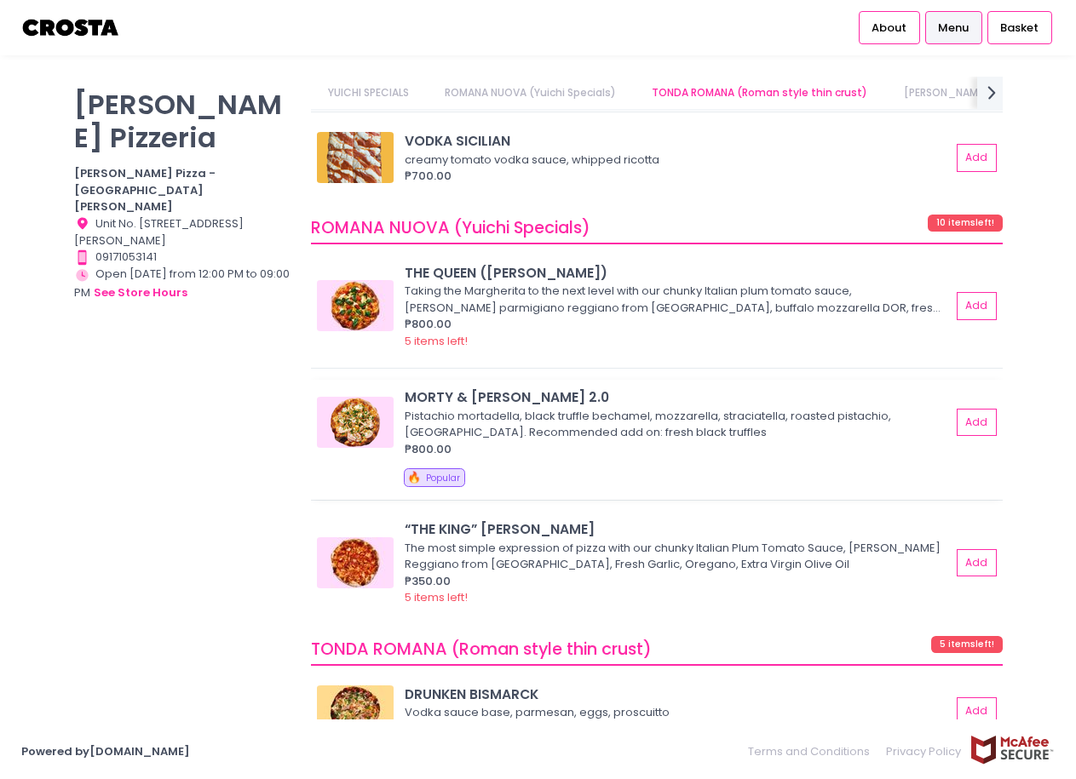
click at [513, 468] on div "🔥 Popular" at bounding box center [700, 480] width 593 height 24
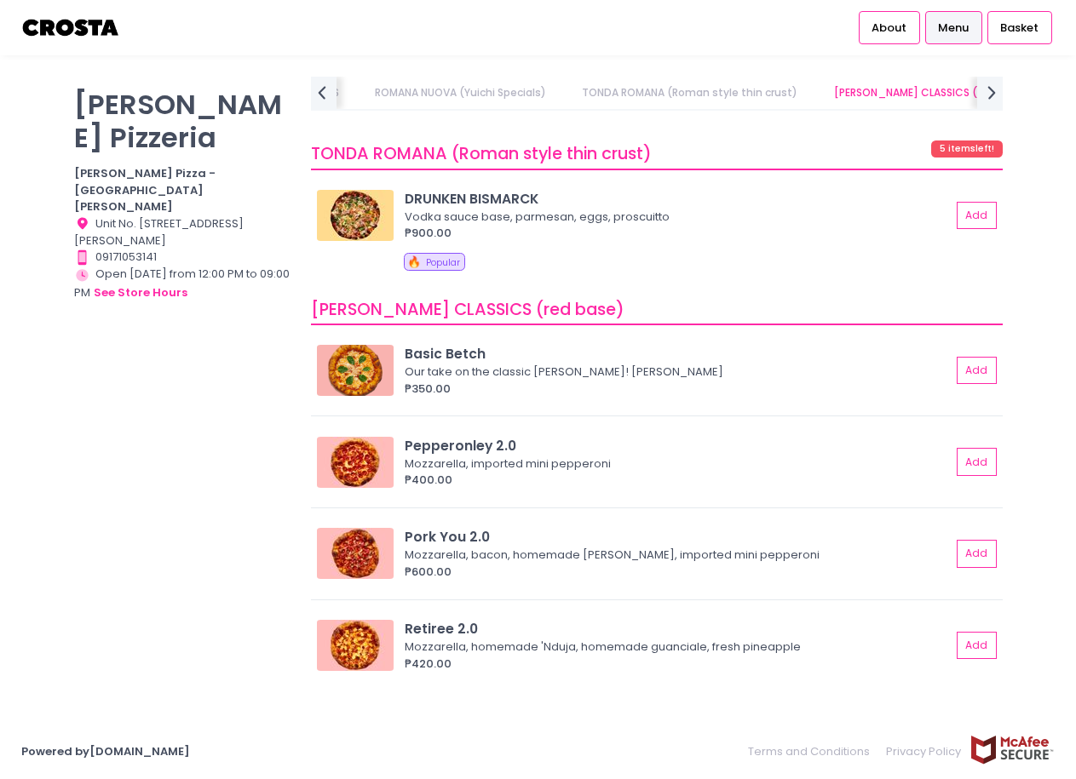
scroll to position [1107, 0]
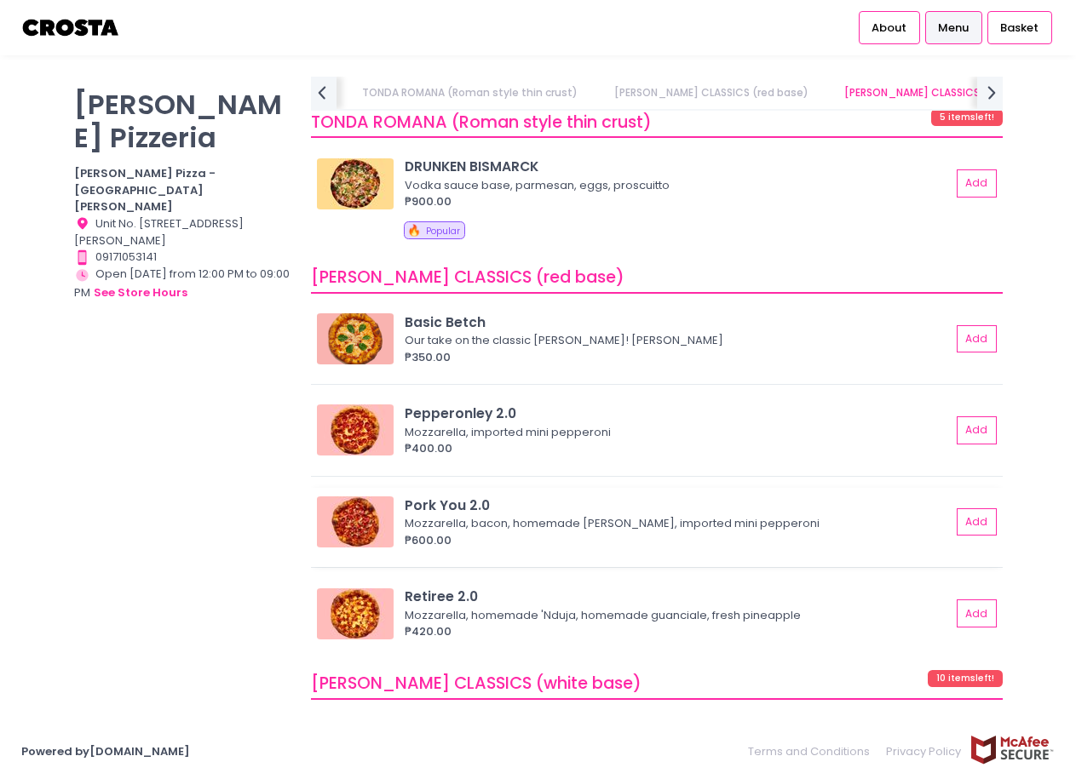
click at [365, 498] on img at bounding box center [355, 522] width 77 height 51
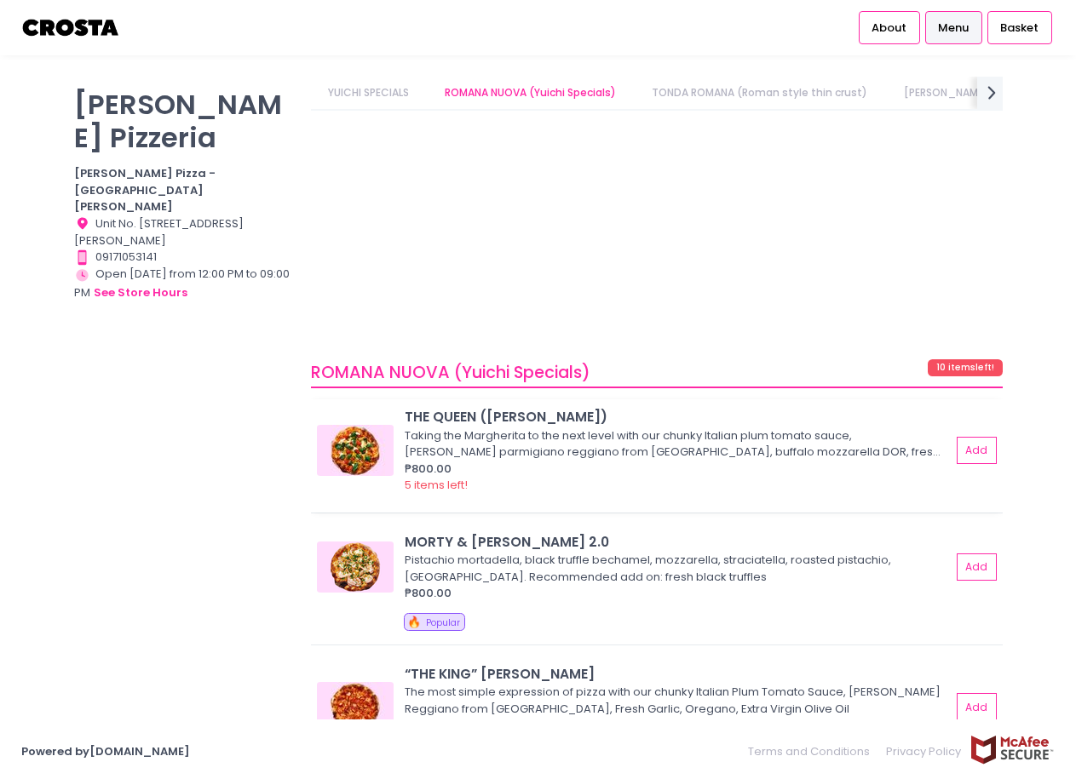
scroll to position [426, 0]
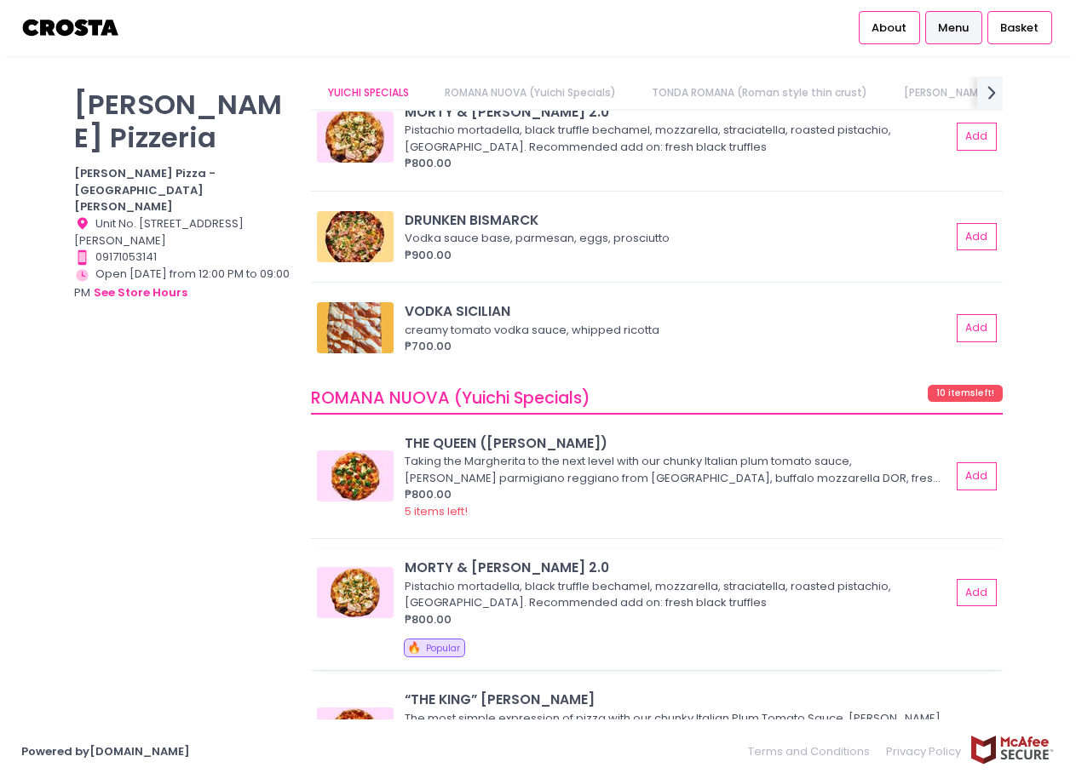
click at [372, 589] on img at bounding box center [355, 592] width 77 height 51
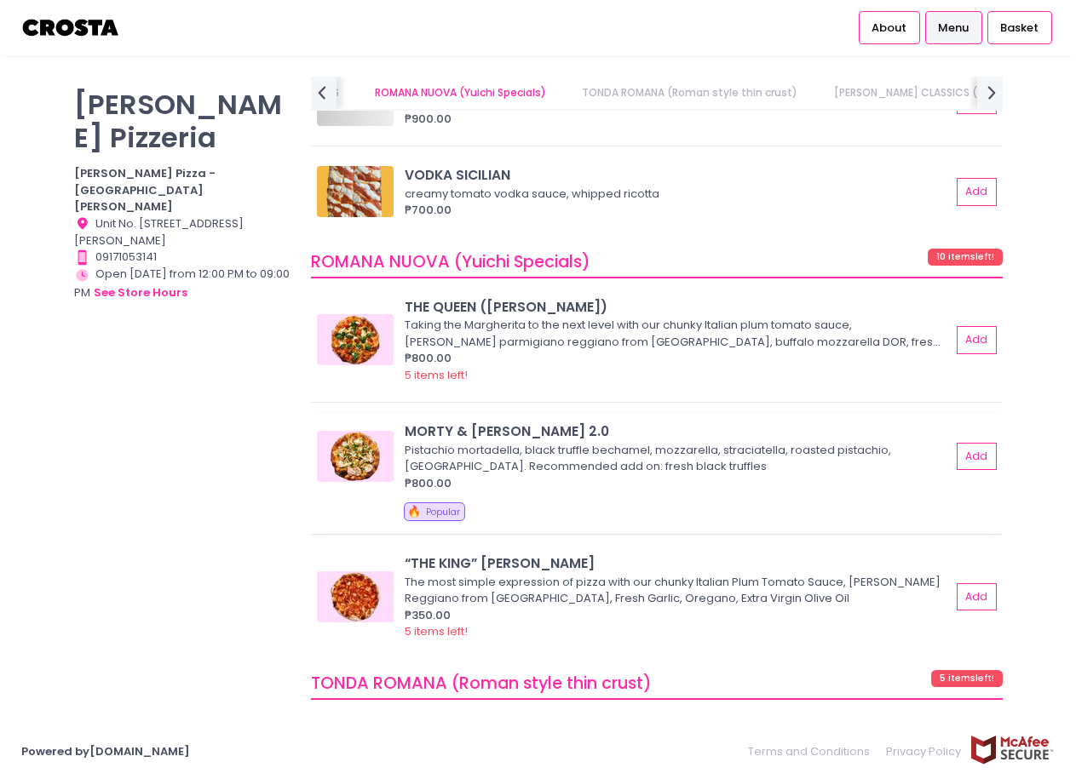
scroll to position [0, 0]
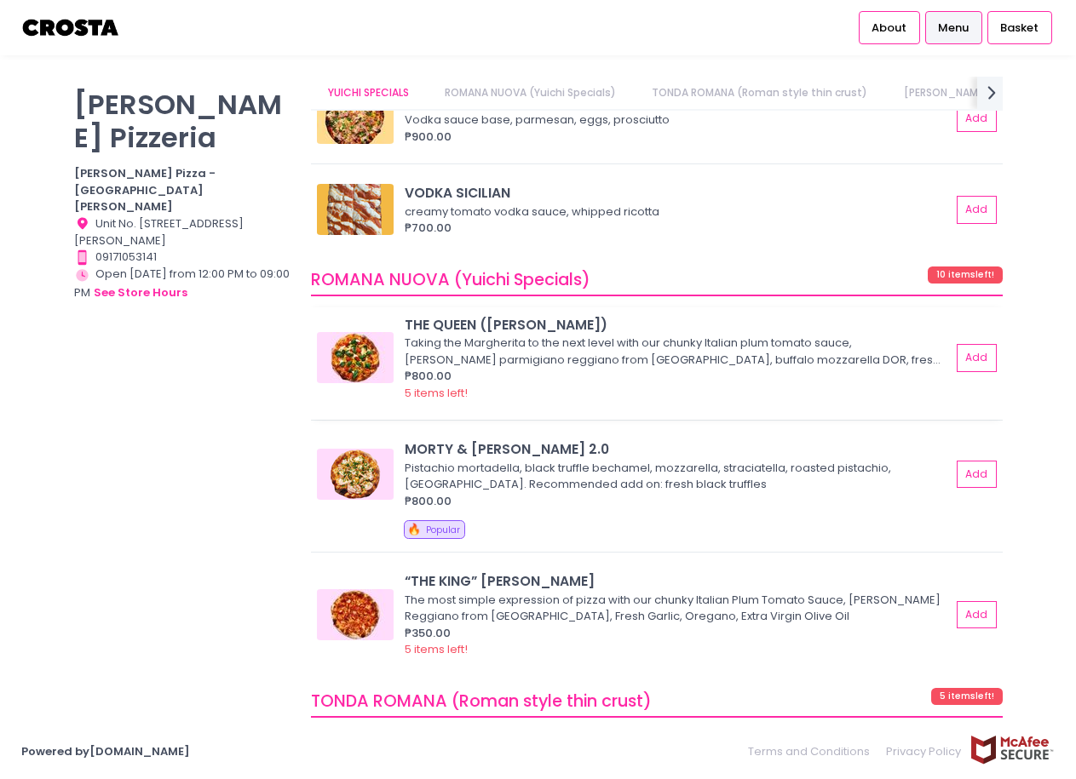
click at [342, 332] on img at bounding box center [355, 357] width 77 height 51
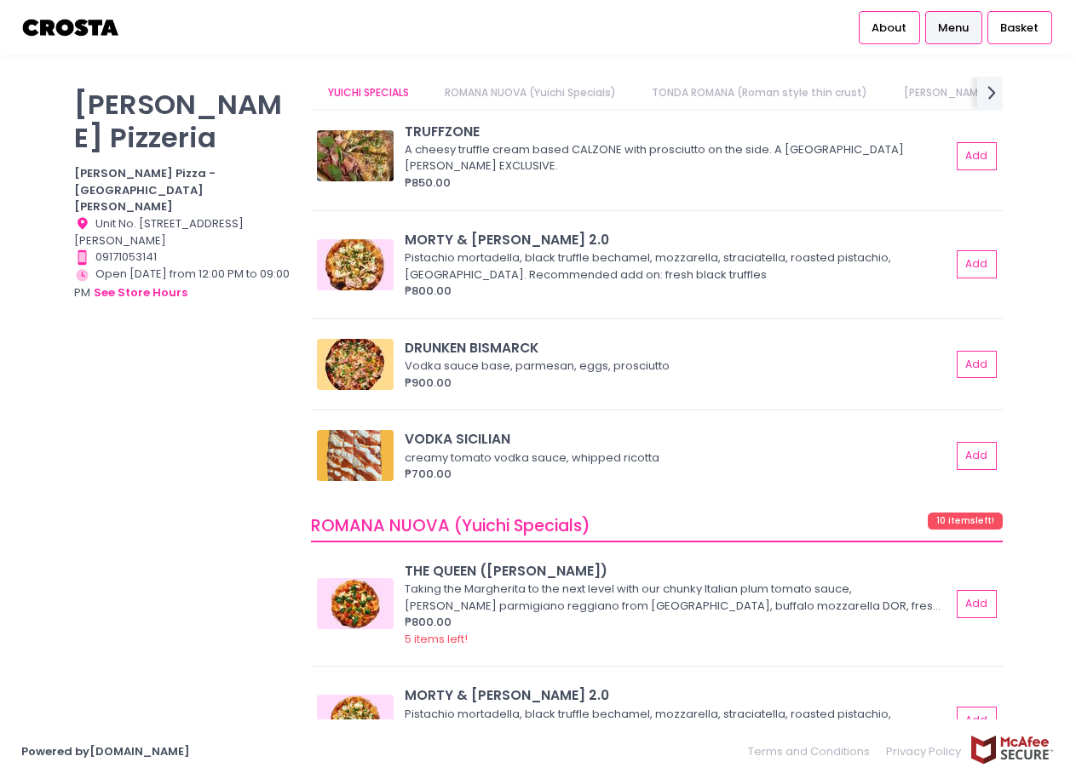
scroll to position [289, 0]
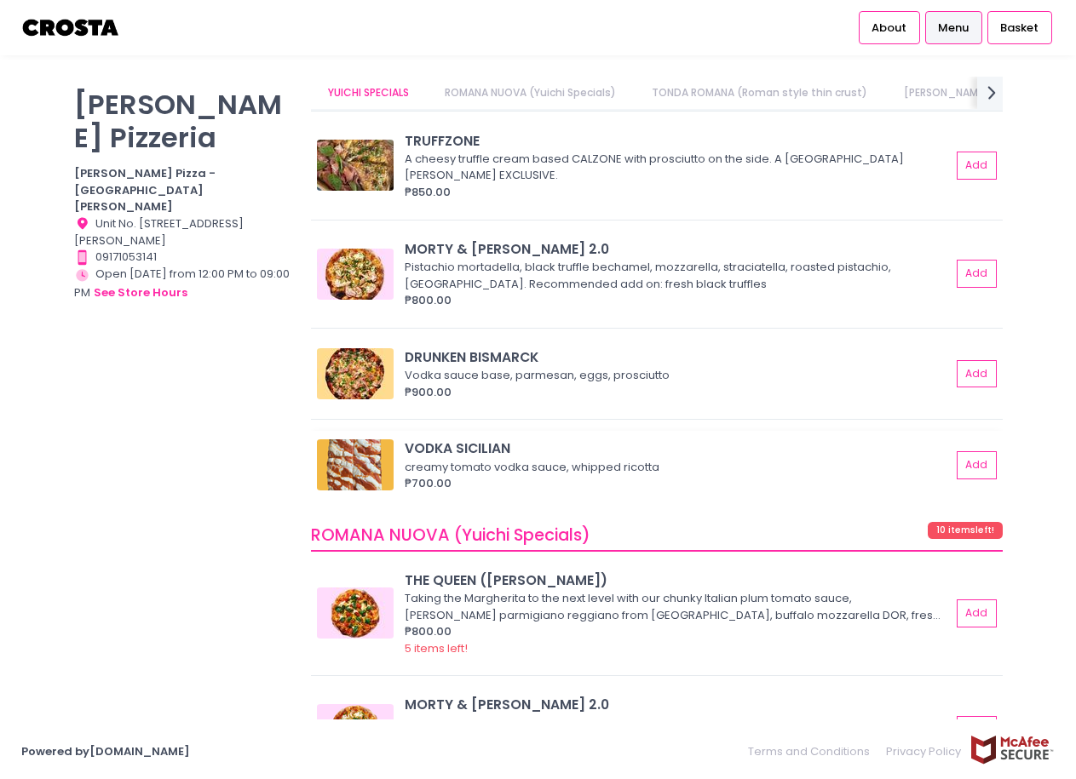
click at [424, 459] on div "creamy tomato vodka sauce, whipped ricotta" at bounding box center [675, 467] width 541 height 17
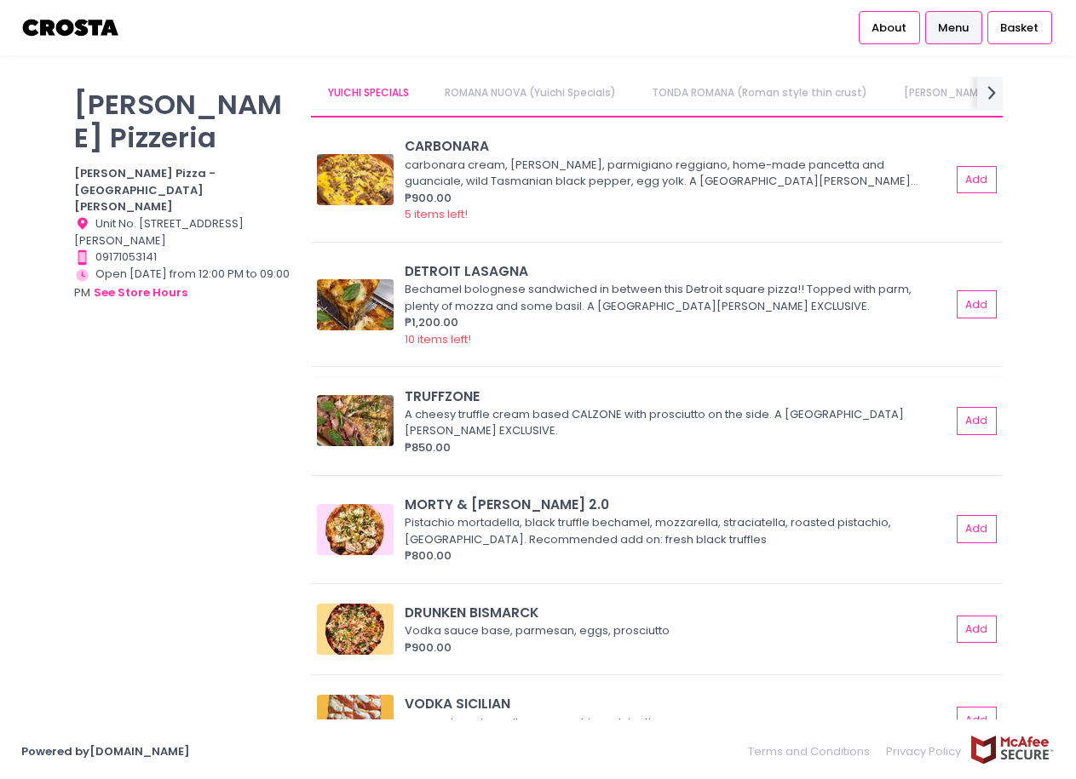
scroll to position [0, 0]
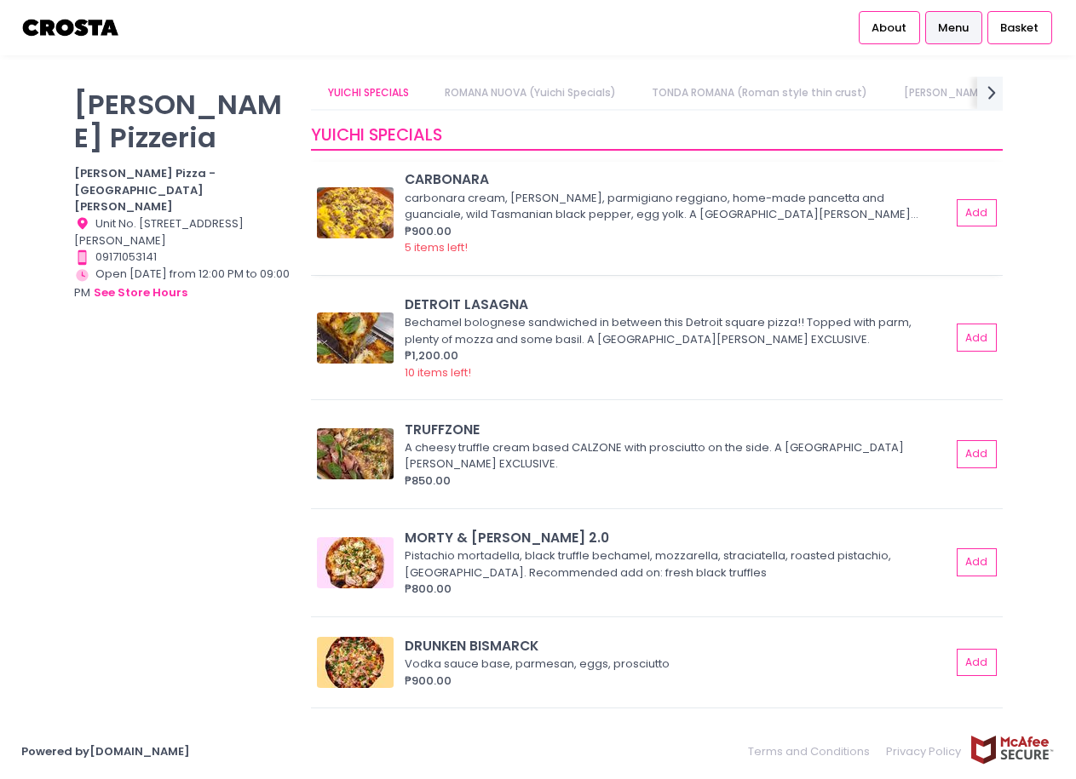
click at [353, 212] on img at bounding box center [355, 212] width 77 height 51
click at [366, 336] on img at bounding box center [355, 338] width 77 height 51
click at [371, 537] on img at bounding box center [355, 562] width 77 height 51
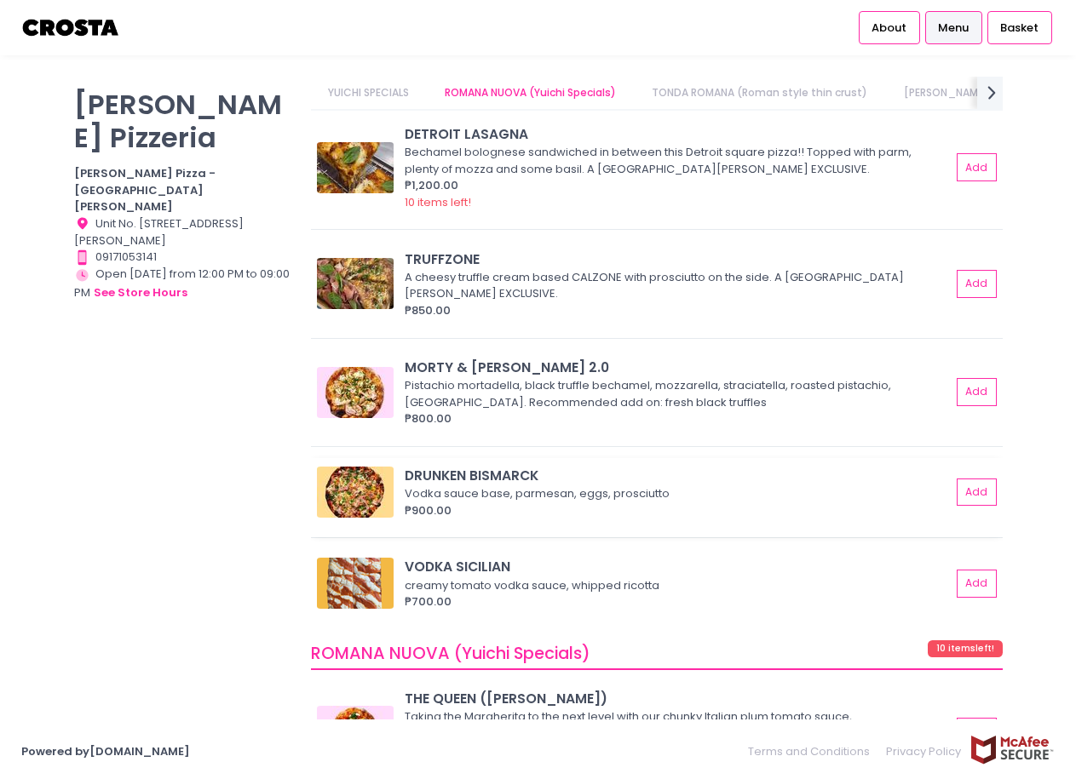
scroll to position [596, 0]
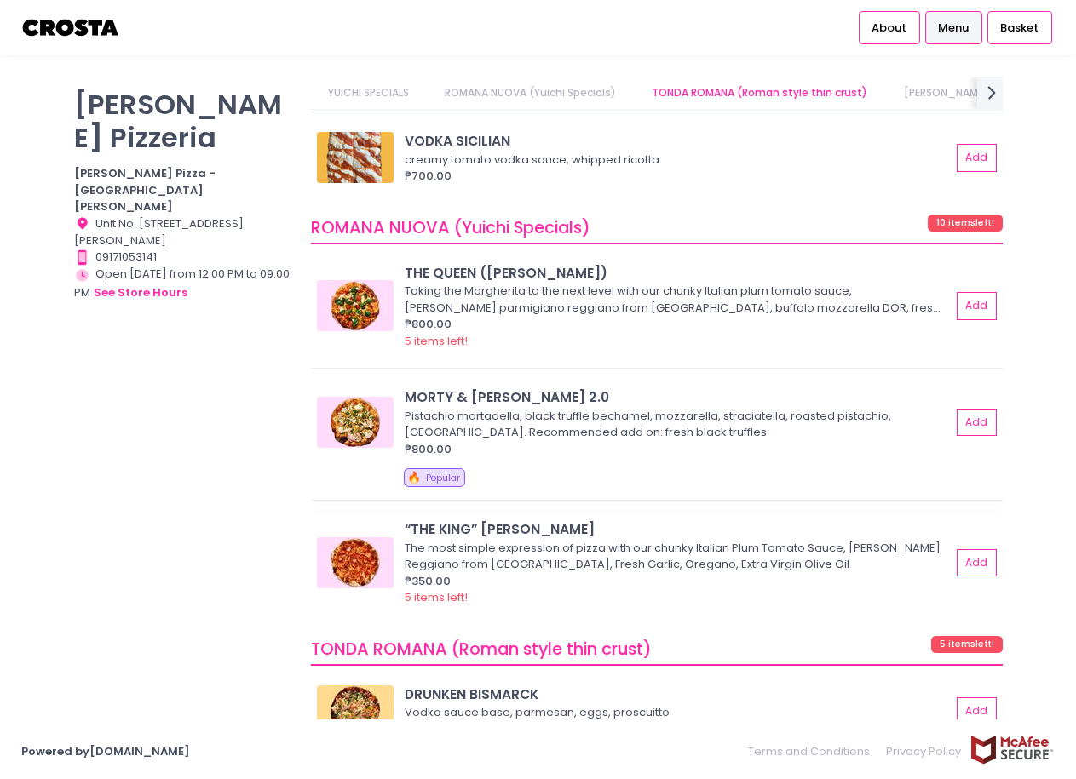
click at [364, 537] on img at bounding box center [355, 562] width 77 height 51
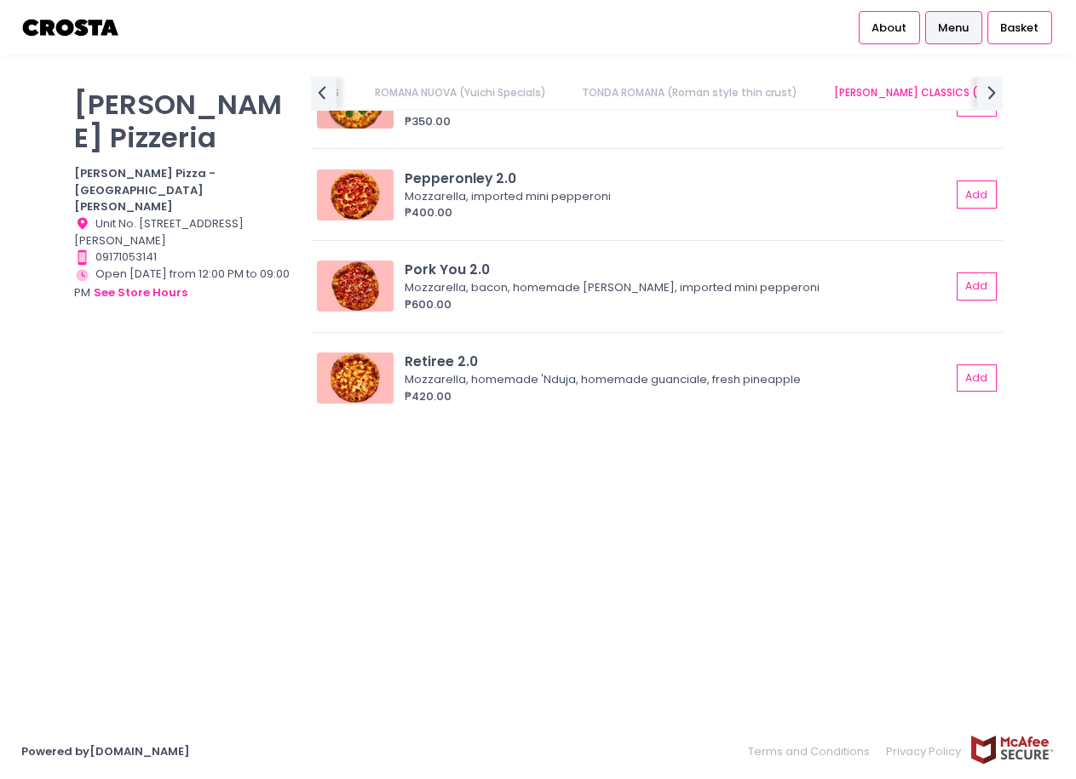
scroll to position [0, 312]
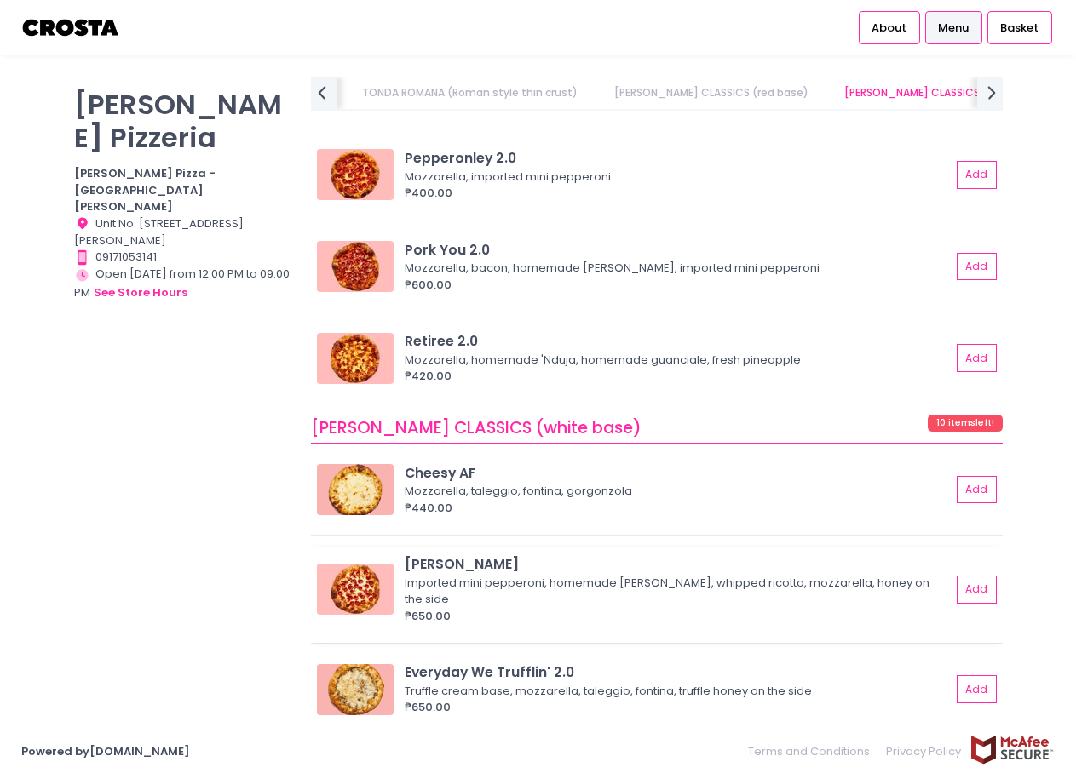
click at [365, 564] on img at bounding box center [355, 589] width 77 height 51
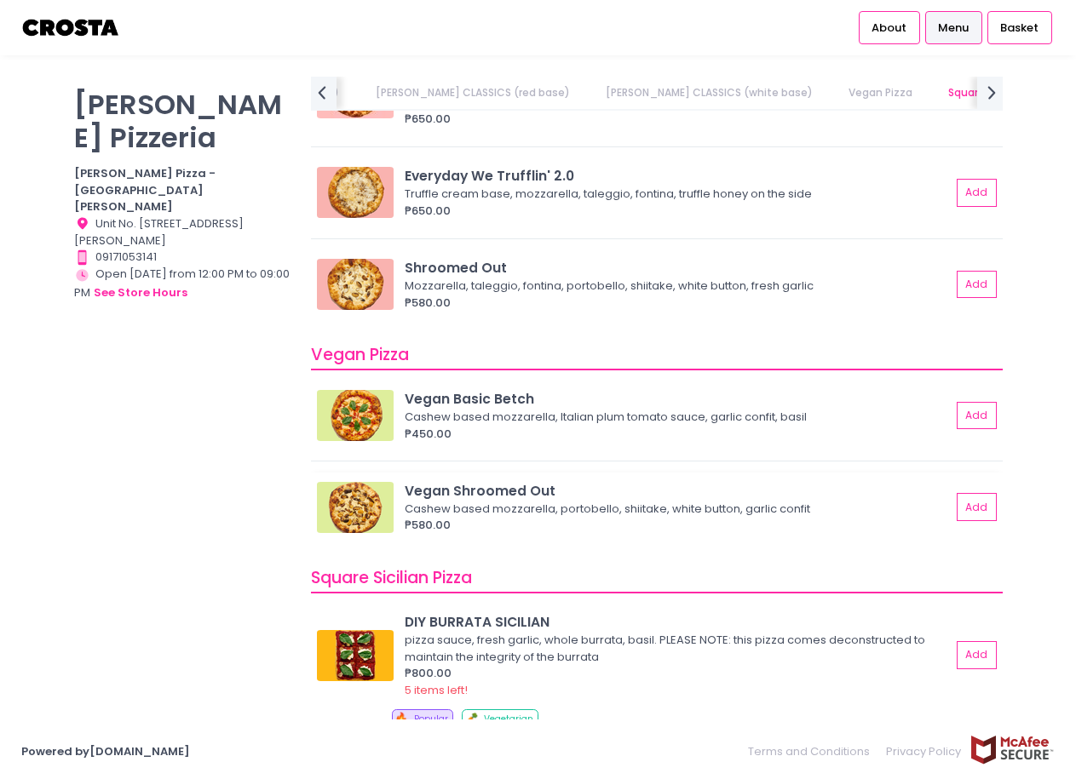
scroll to position [1874, 0]
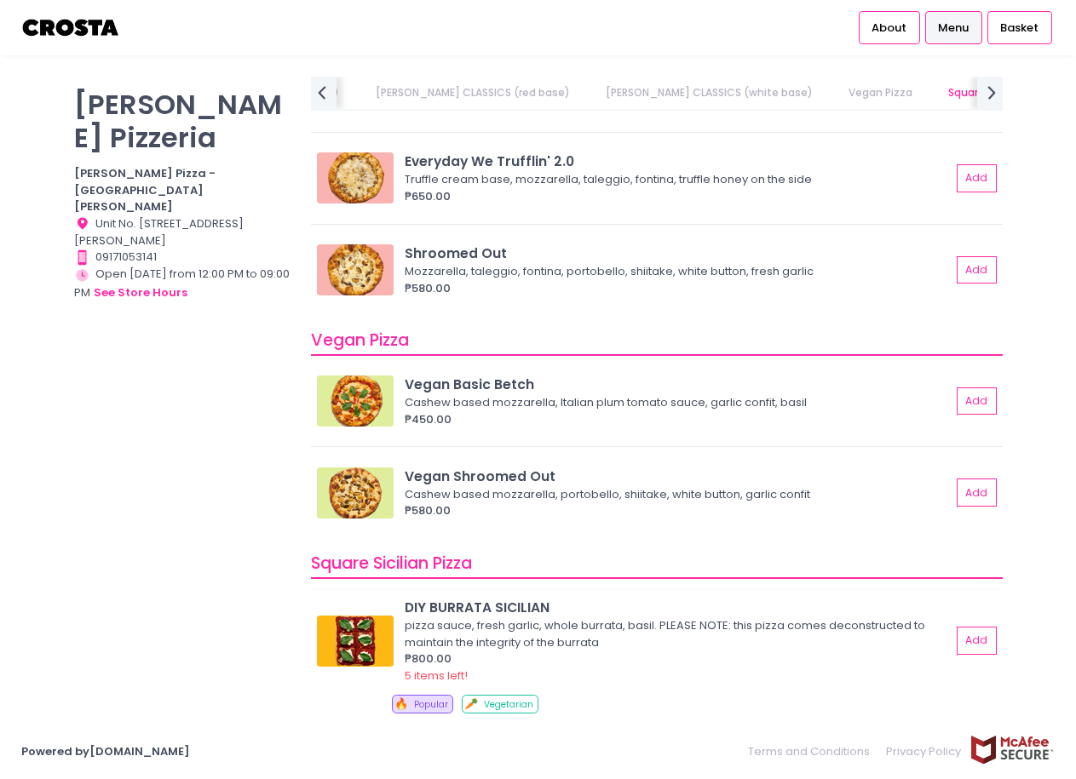
click at [361, 616] on img at bounding box center [355, 641] width 77 height 51
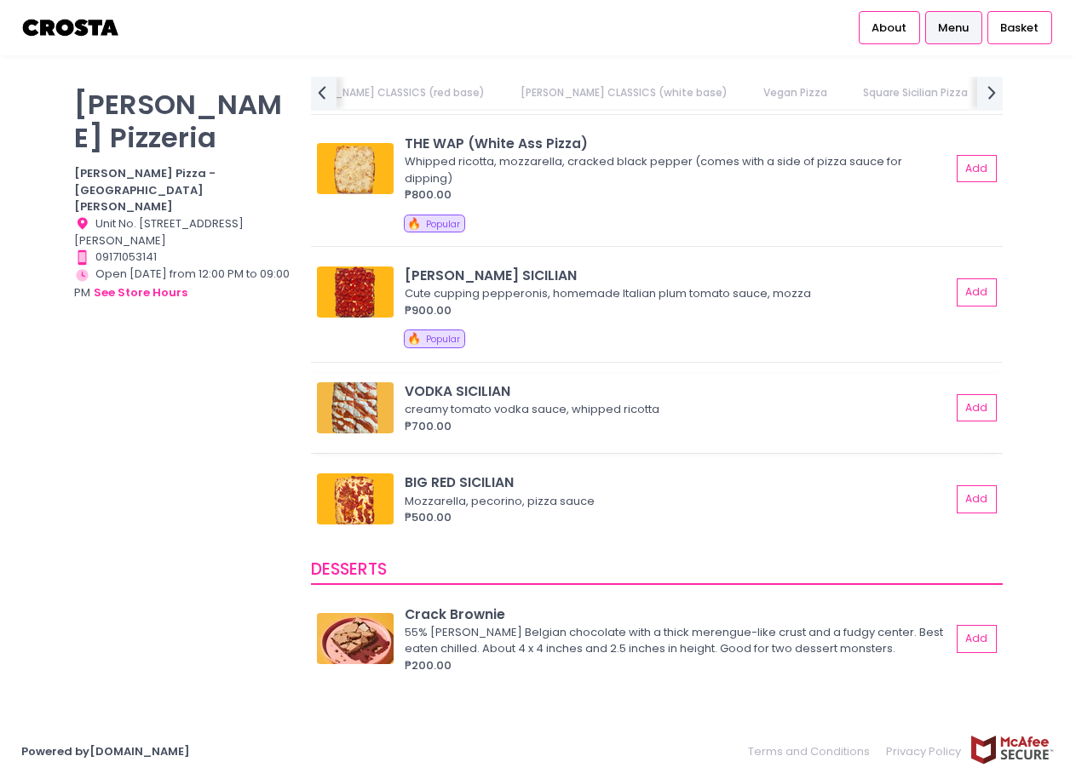
scroll to position [0, 702]
click at [331, 514] on img at bounding box center [355, 499] width 77 height 51
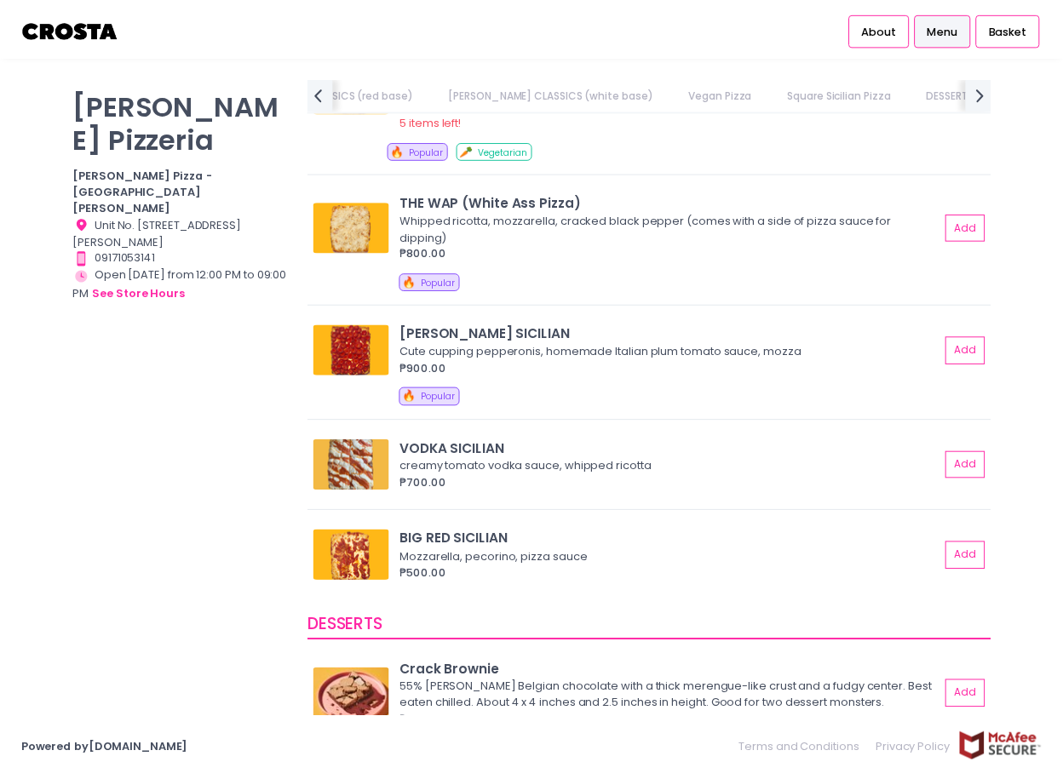
scroll to position [2300, 0]
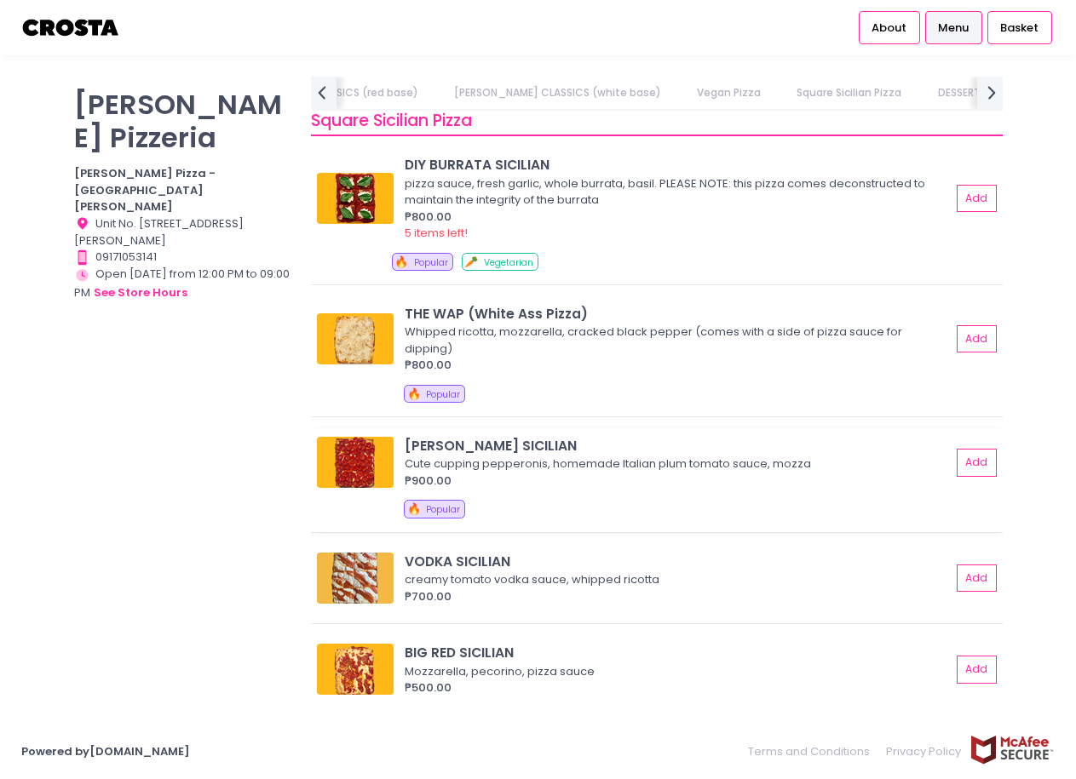
click at [643, 466] on div "Cute cupping pepperonis, homemade Italian plum tomato sauce, mozza" at bounding box center [675, 464] width 541 height 17
click at [398, 330] on div "THE WAP (White Ass Pizza) Whipped ricotta, mozzarella, cracked black pepper (co…" at bounding box center [657, 339] width 680 height 70
click at [986, 207] on div "DIY BURRATA SICILIAN pizza sauce, fresh garlic, whole burrata, basil. PLEASE NO…" at bounding box center [656, 215] width 691 height 137
click at [958, 458] on button "Add" at bounding box center [977, 463] width 39 height 28
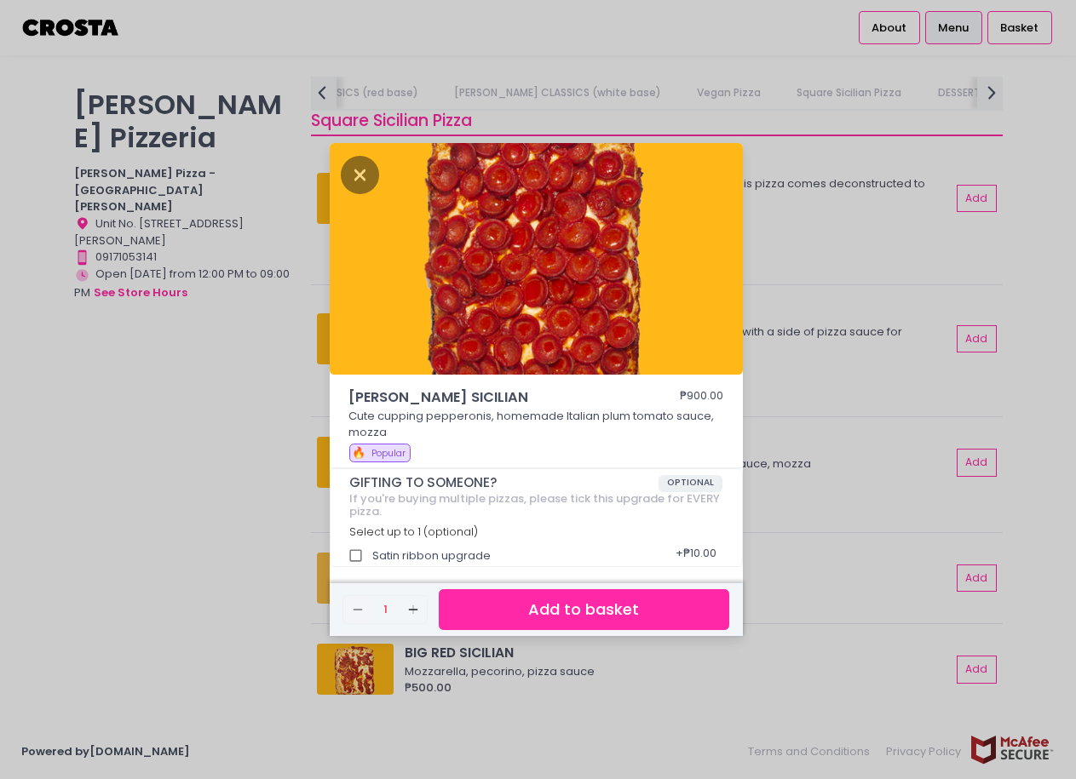
click at [503, 597] on button "Add to basket" at bounding box center [584, 610] width 290 height 42
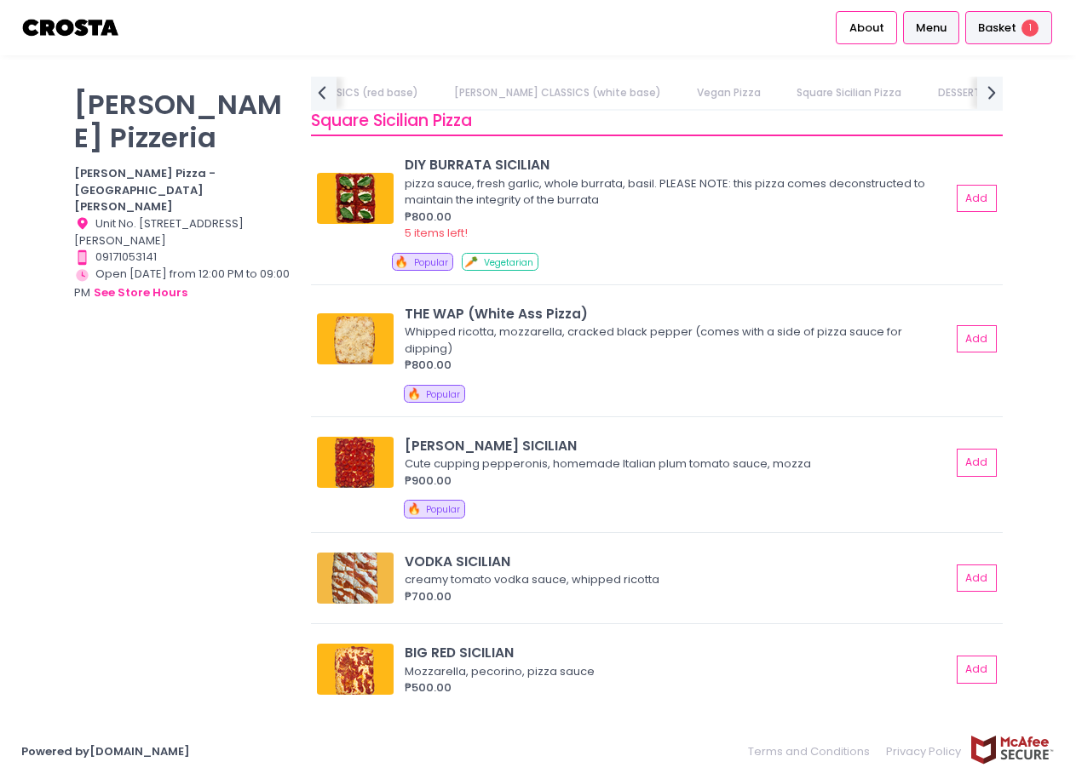
click at [1011, 38] on div "Basket 1" at bounding box center [1008, 27] width 87 height 33
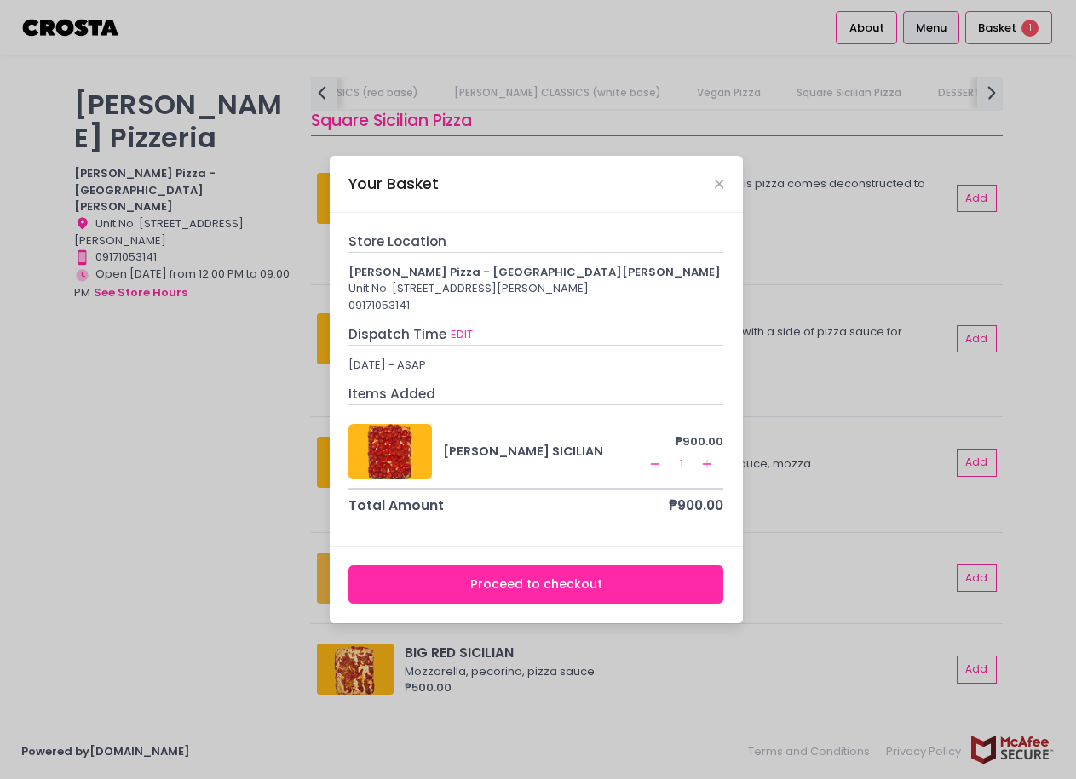
click at [503, 587] on button "Proceed to checkout" at bounding box center [535, 585] width 375 height 38
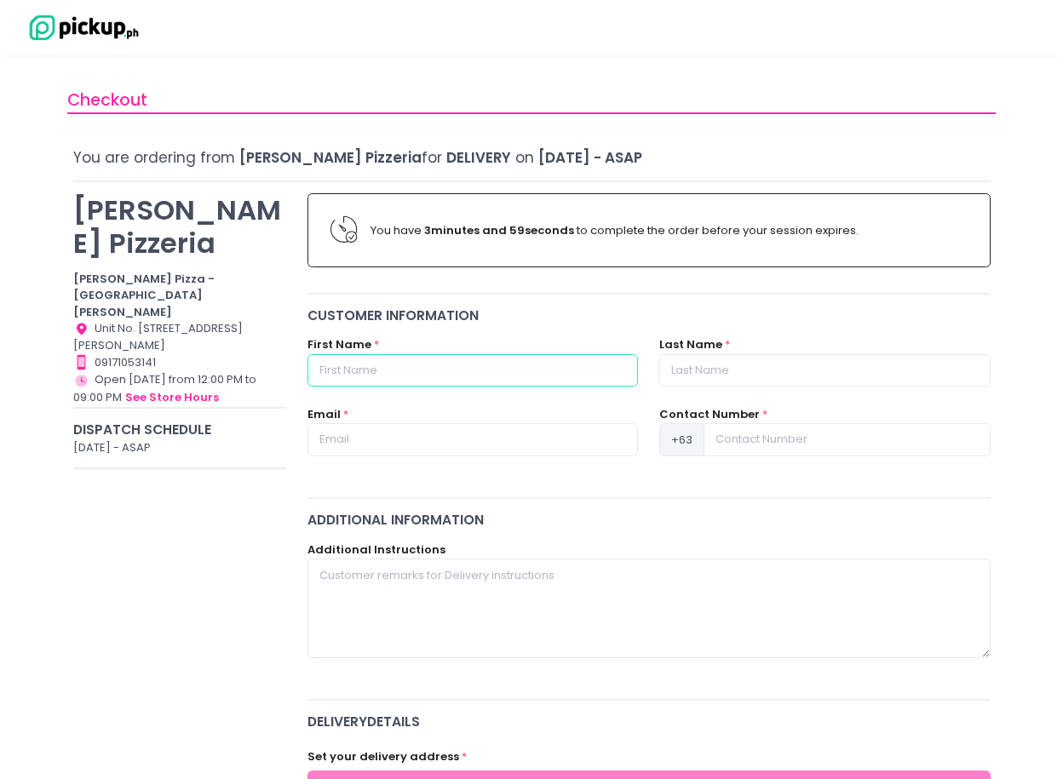
click at [365, 373] on input "text" at bounding box center [472, 370] width 330 height 32
type input "[PERSON_NAME]"
click at [709, 378] on input "text" at bounding box center [824, 370] width 330 height 32
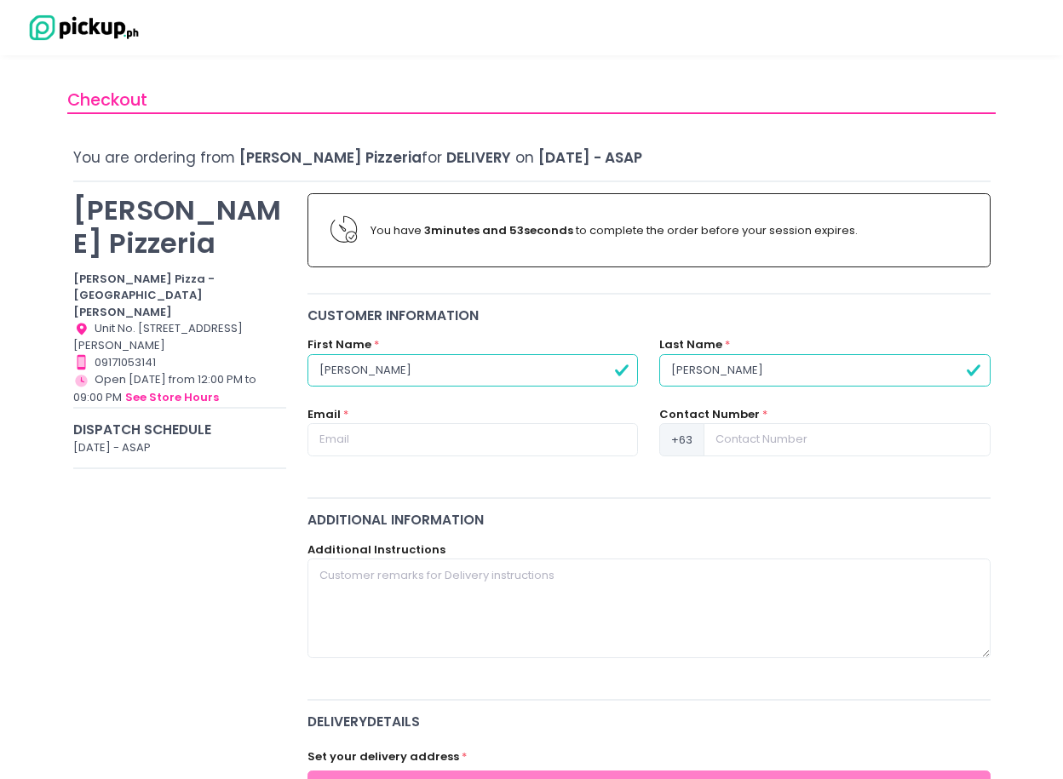
type input "[PERSON_NAME]"
click at [536, 440] on input "text" at bounding box center [472, 439] width 330 height 32
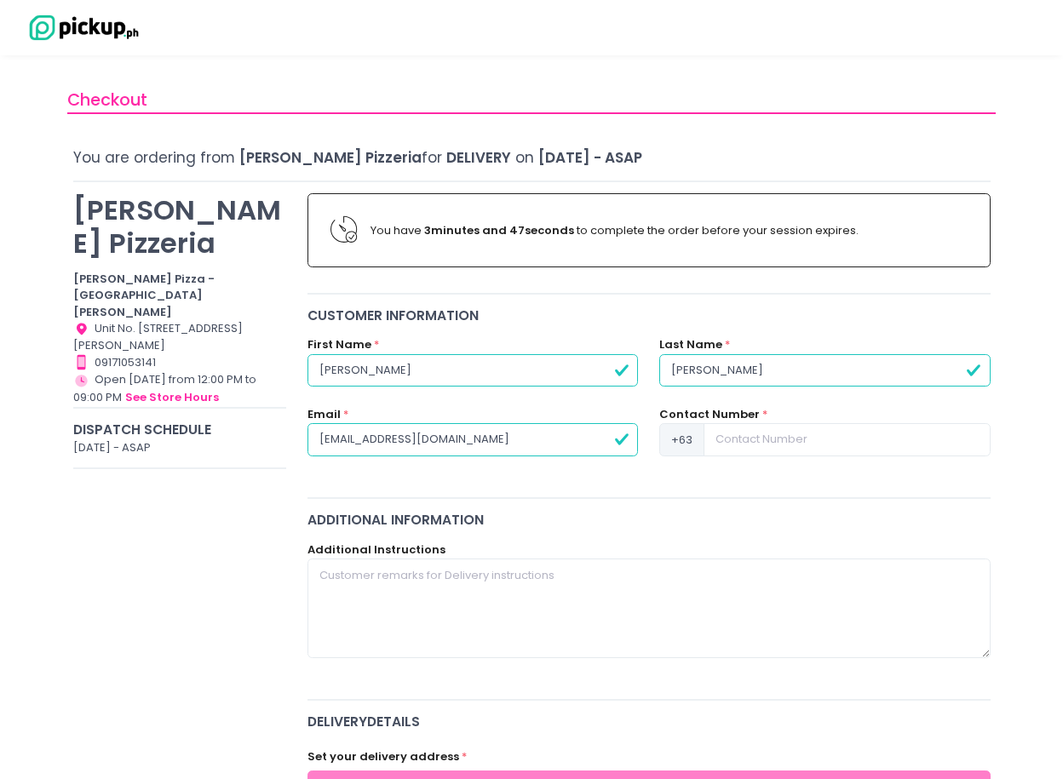
type input "[EMAIL_ADDRESS][DOMAIN_NAME]"
click at [803, 440] on input at bounding box center [847, 439] width 286 height 32
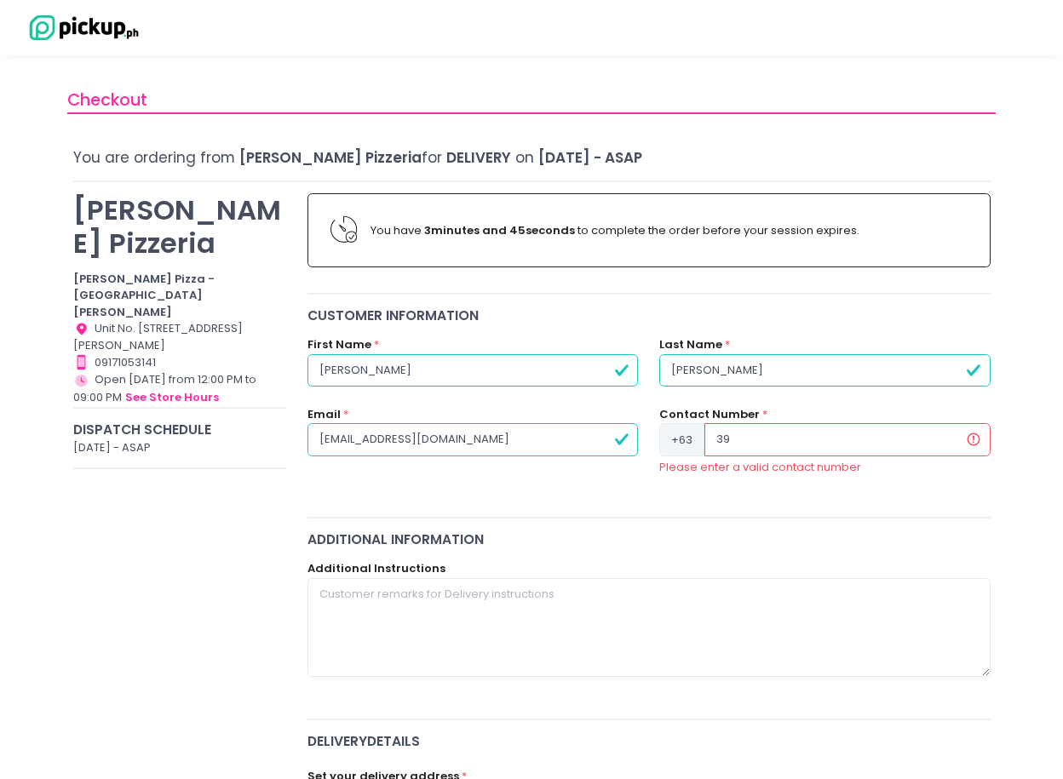
type input "3"
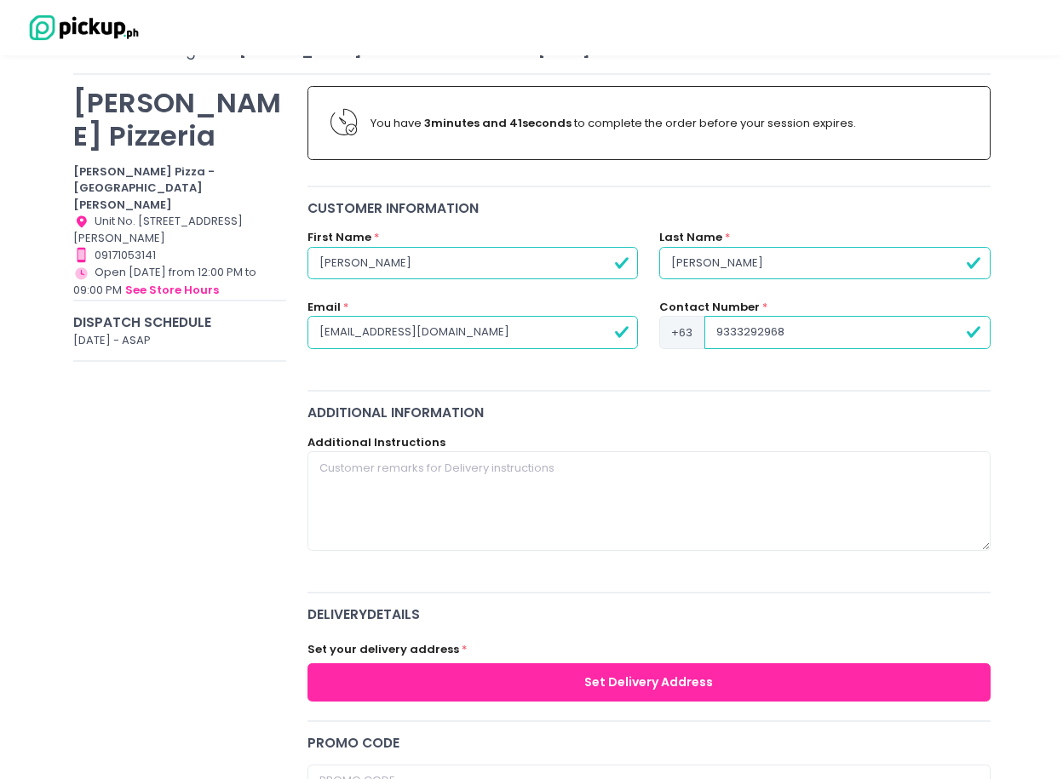
scroll to position [341, 0]
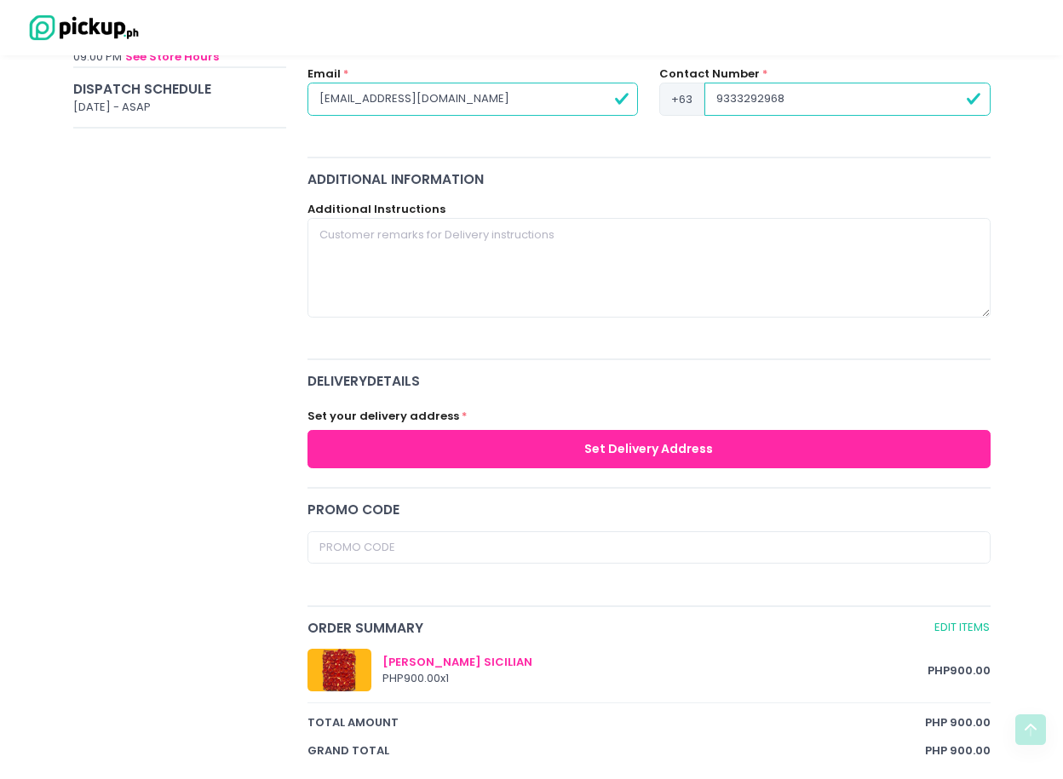
type input "9333292968"
click at [549, 458] on button "Set Delivery Address" at bounding box center [648, 449] width 683 height 38
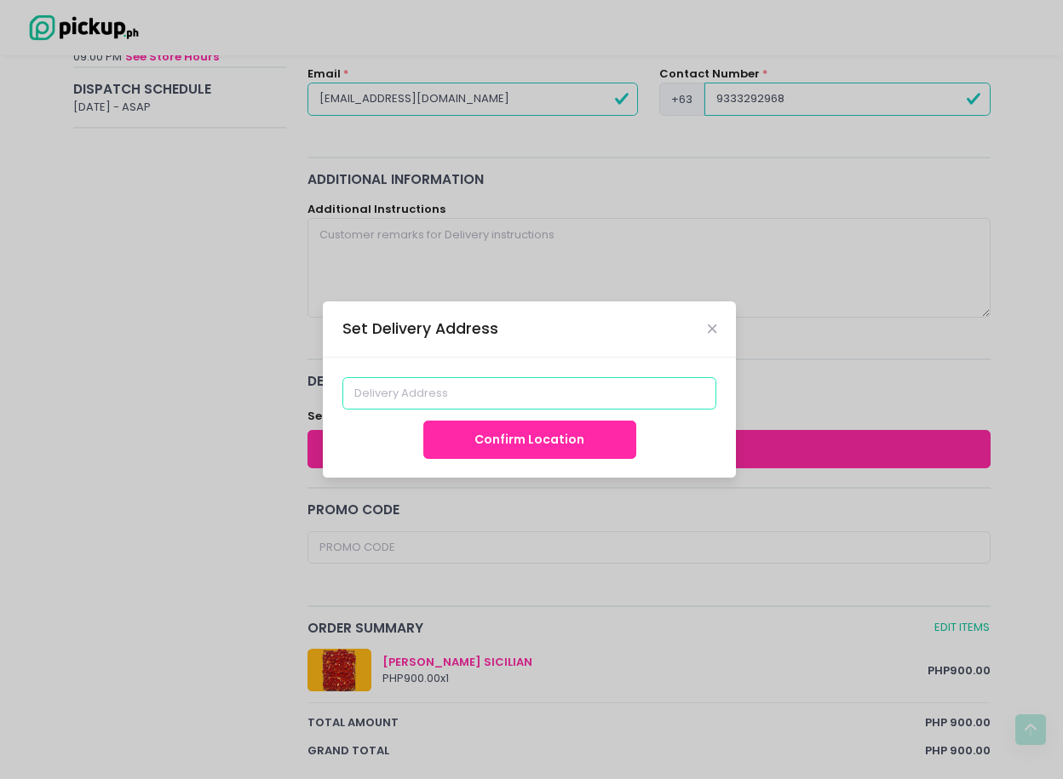
click at [529, 399] on input at bounding box center [529, 393] width 375 height 32
type input "b"
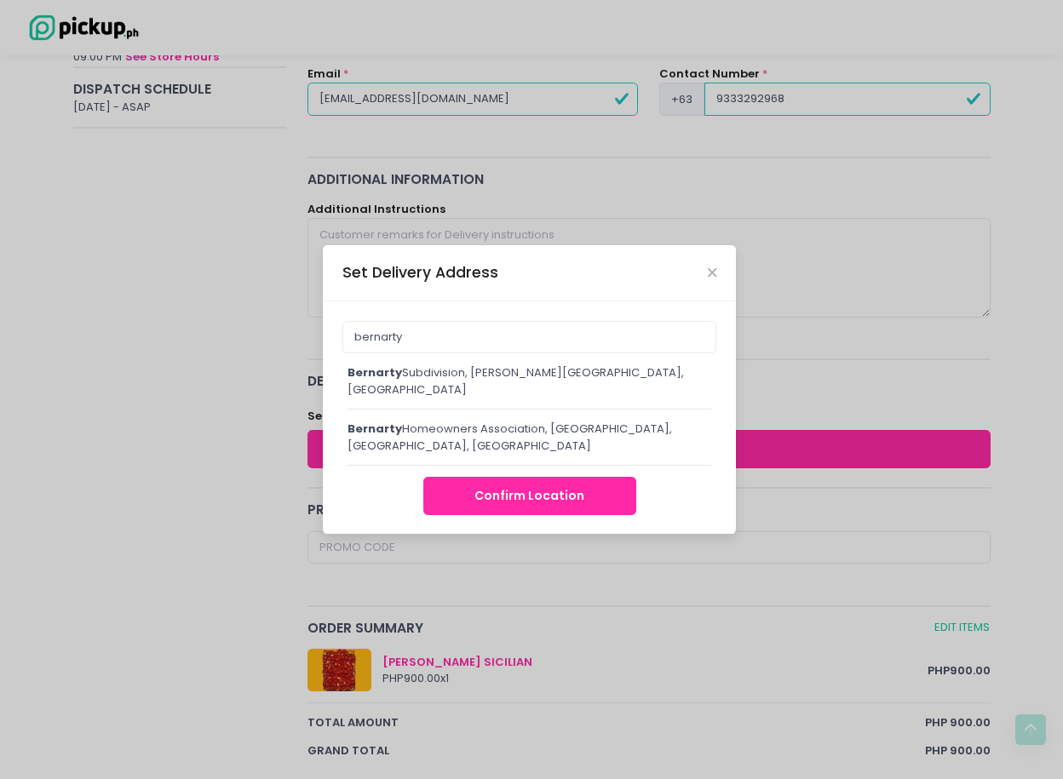
click at [505, 399] on div "bernarty Subdivision, [PERSON_NAME][GEOGRAPHIC_DATA], [GEOGRAPHIC_DATA], [GEOGR…" at bounding box center [530, 387] width 364 height 45
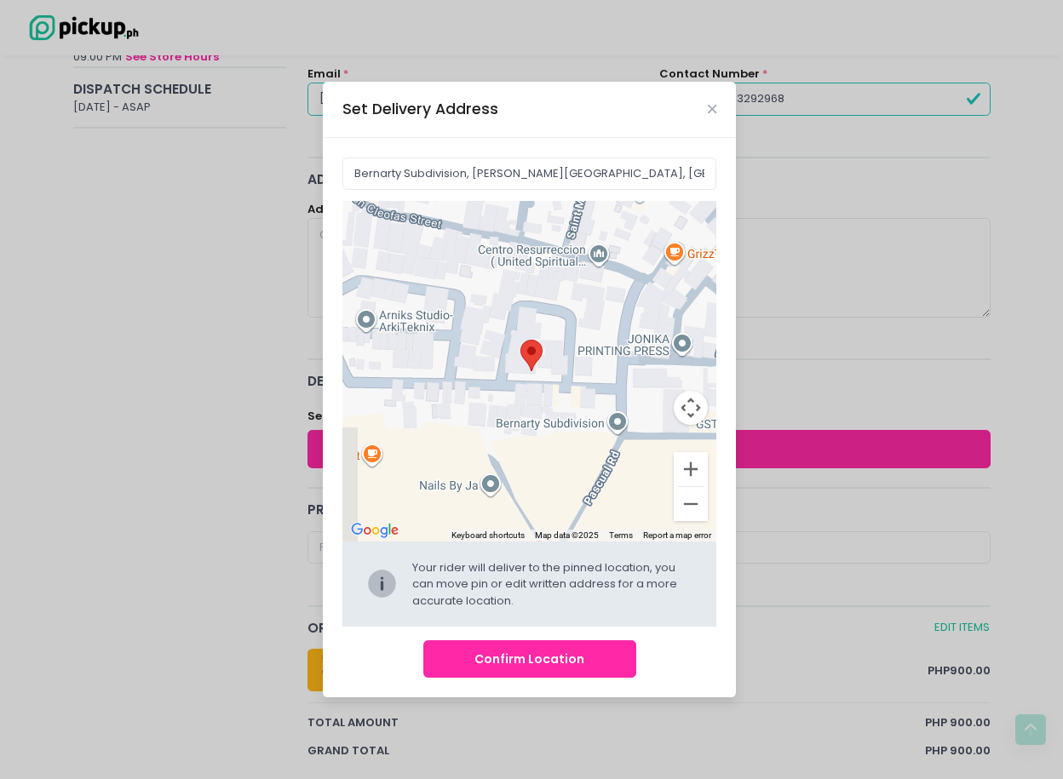
drag, startPoint x: 565, startPoint y: 413, endPoint x: 661, endPoint y: 480, distance: 117.4
click at [661, 480] on div "Move pin to edit location" at bounding box center [529, 371] width 375 height 341
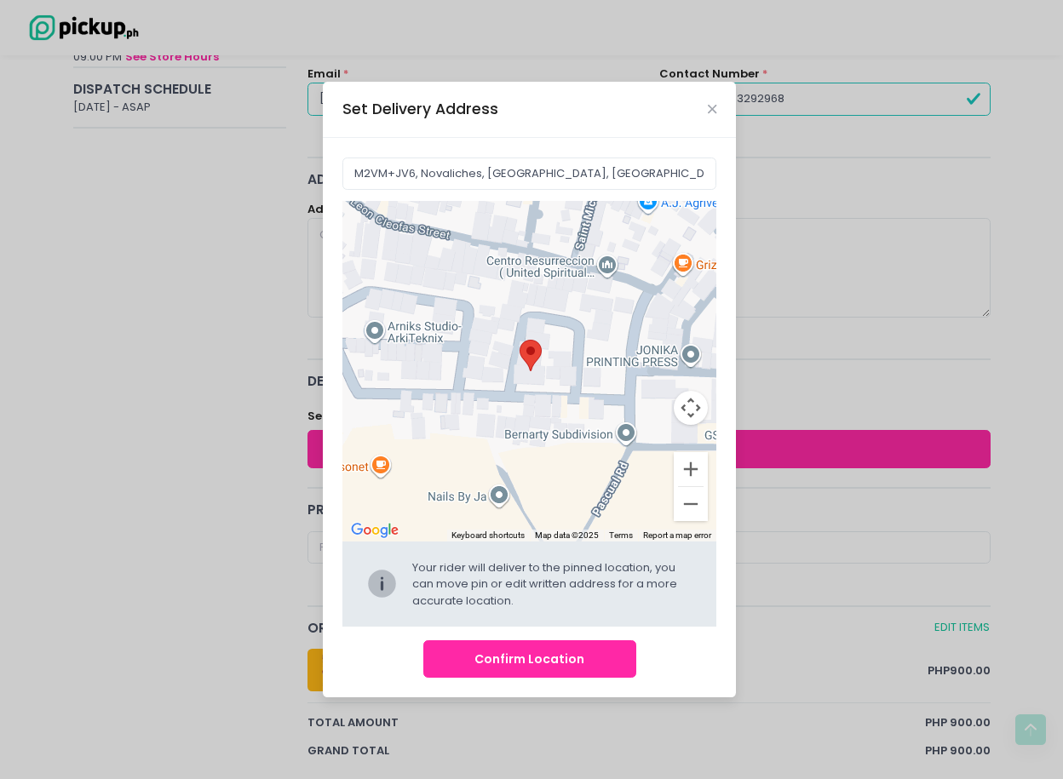
click at [581, 468] on div at bounding box center [529, 371] width 375 height 341
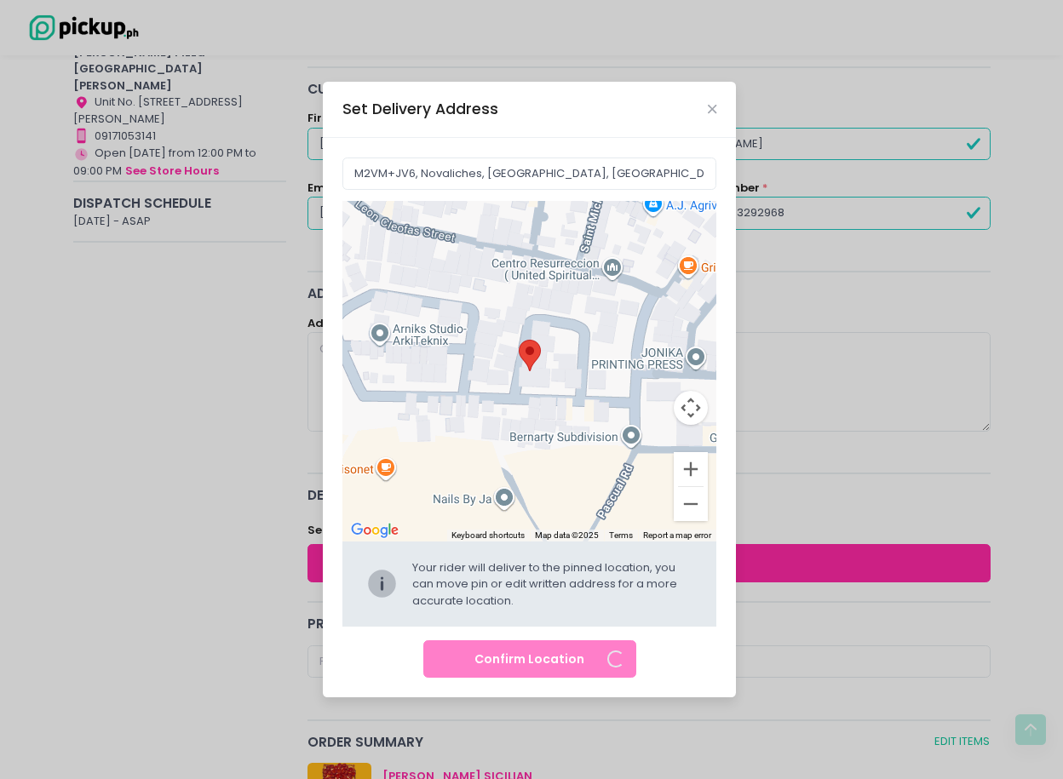
scroll to position [43, 0]
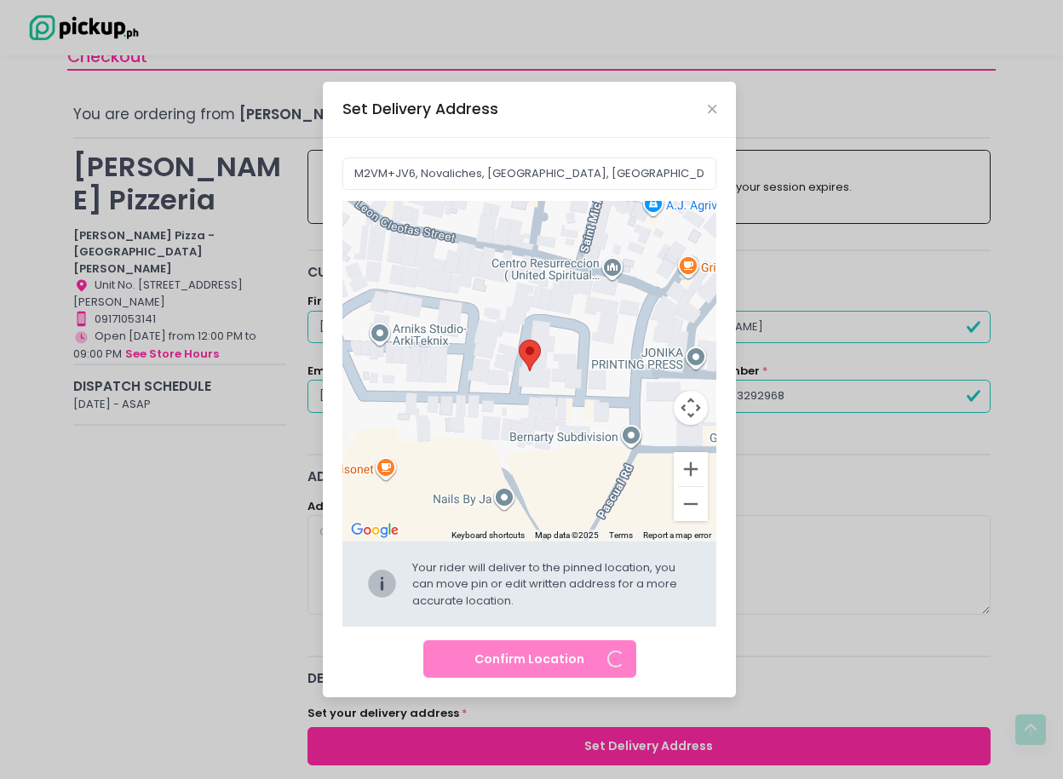
type input "Bernarty Subd, [STREET_ADDRESS]"
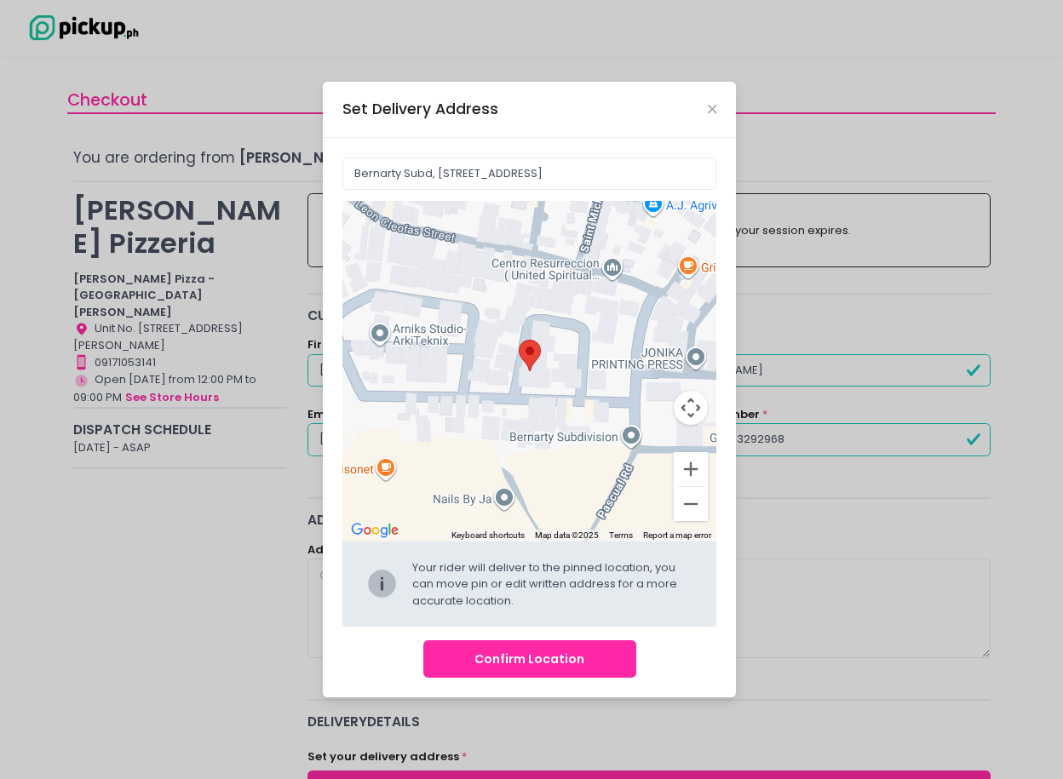
click at [697, 415] on button "Map camera controls" at bounding box center [691, 408] width 34 height 34
click at [643, 366] on button "Zoom in" at bounding box center [648, 365] width 34 height 34
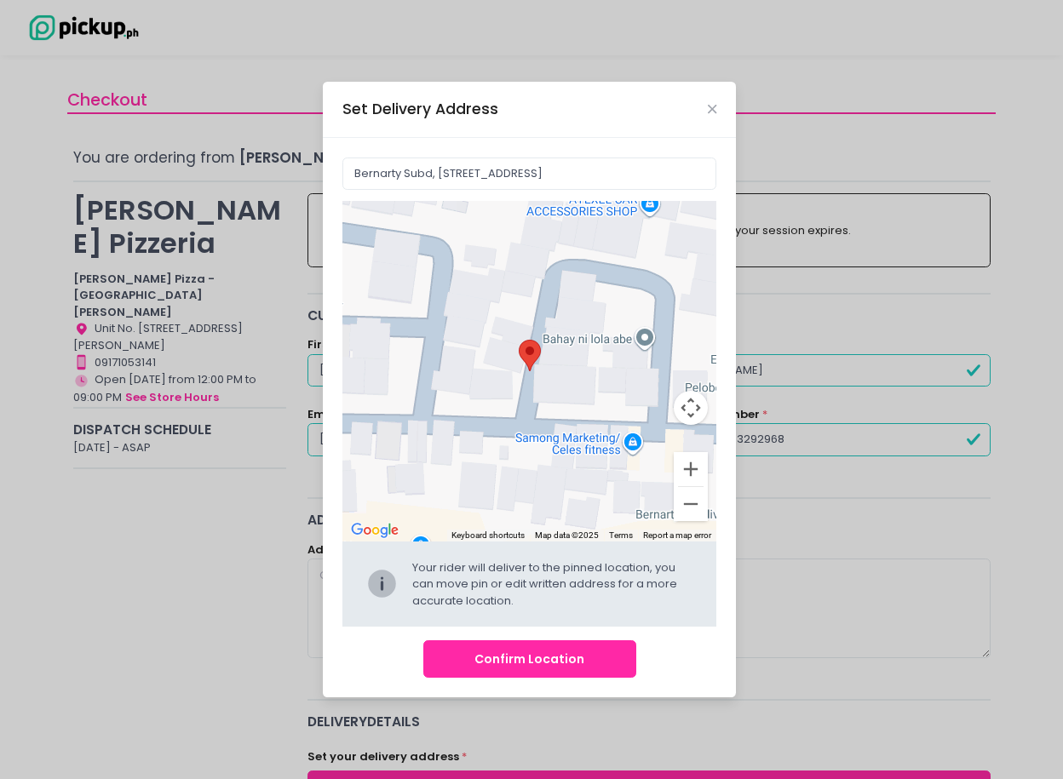
drag, startPoint x: 560, startPoint y: 391, endPoint x: 589, endPoint y: 394, distance: 29.9
click at [589, 394] on div at bounding box center [529, 371] width 375 height 341
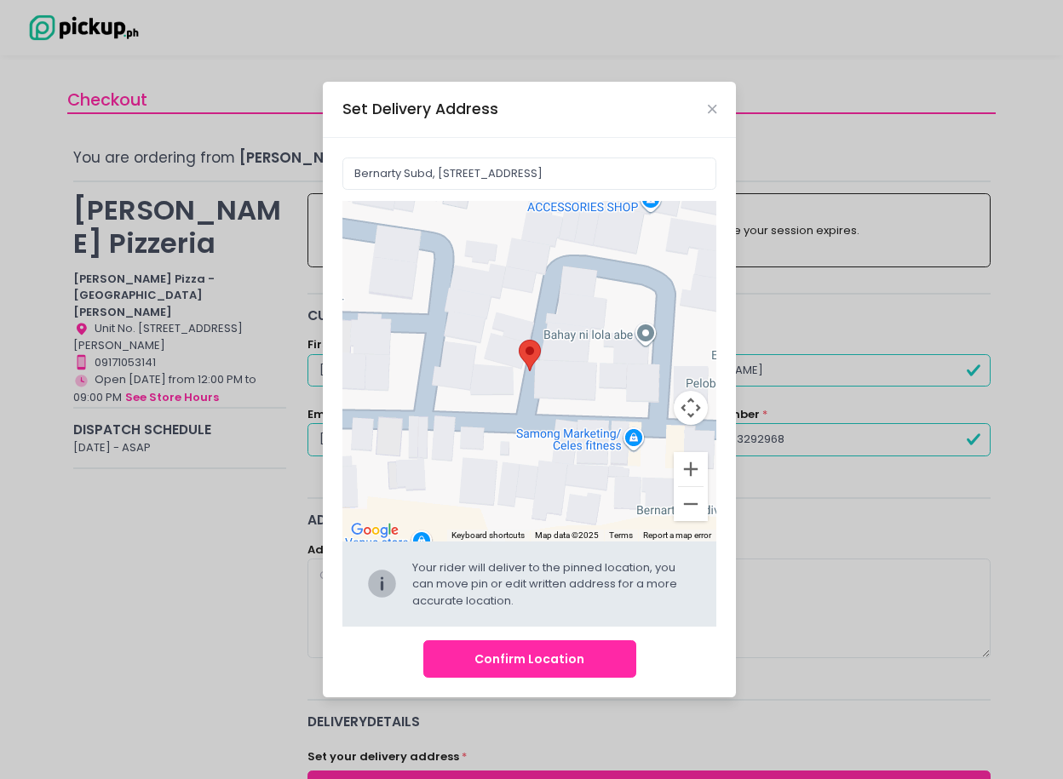
click at [559, 354] on div at bounding box center [529, 371] width 375 height 341
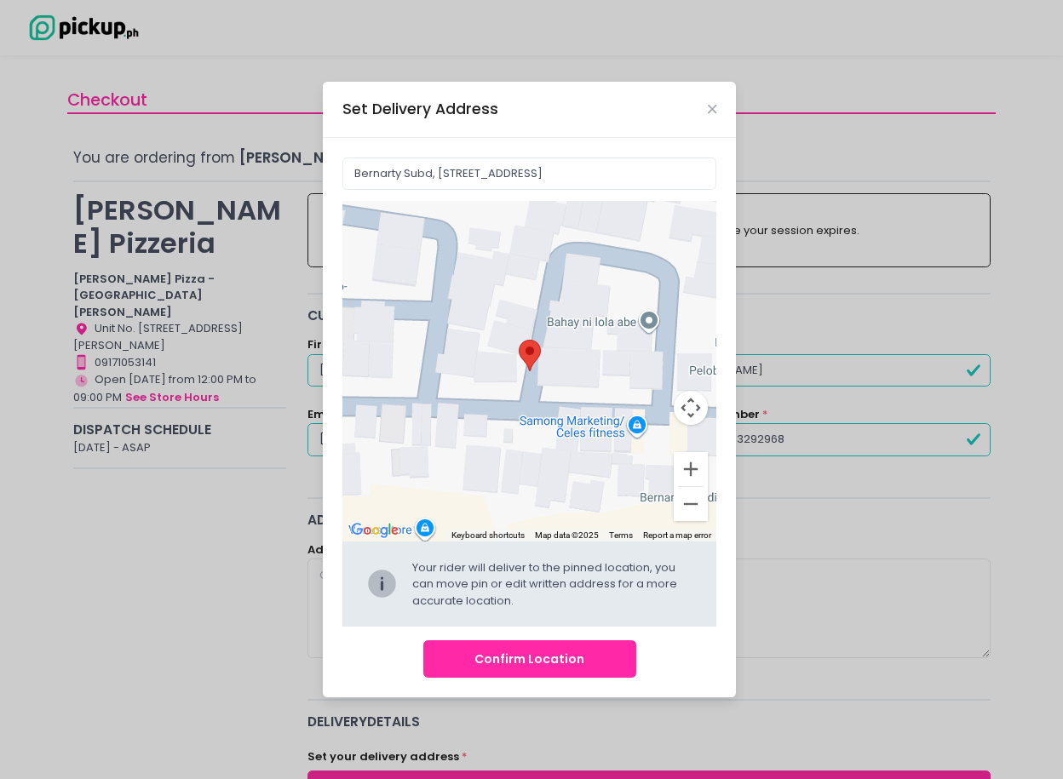
drag, startPoint x: 565, startPoint y: 389, endPoint x: 569, endPoint y: 375, distance: 15.1
click at [569, 375] on div at bounding box center [529, 371] width 375 height 341
click at [529, 674] on button "Confirm Location" at bounding box center [529, 660] width 213 height 38
